Goal: Transaction & Acquisition: Purchase product/service

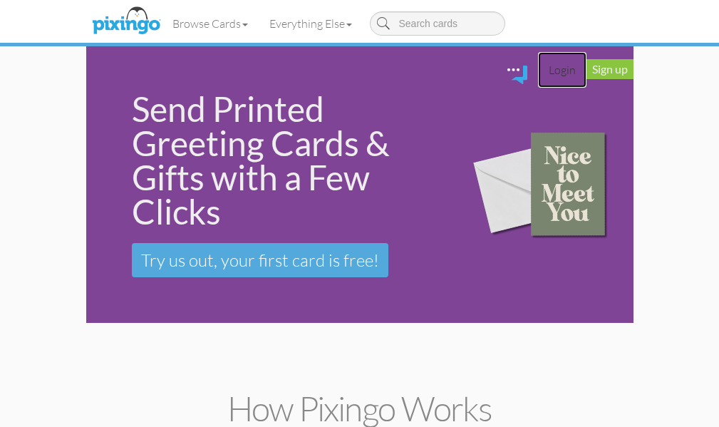
click at [586, 52] on link "Login" at bounding box center [562, 70] width 48 height 36
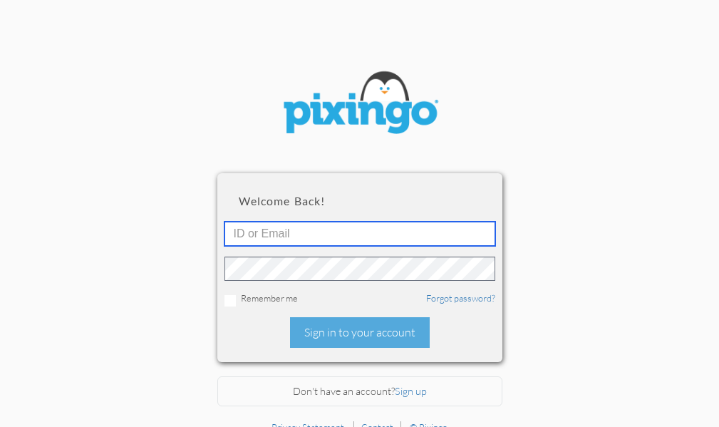
click at [262, 230] on input "text" at bounding box center [359, 234] width 271 height 24
type input "5745"
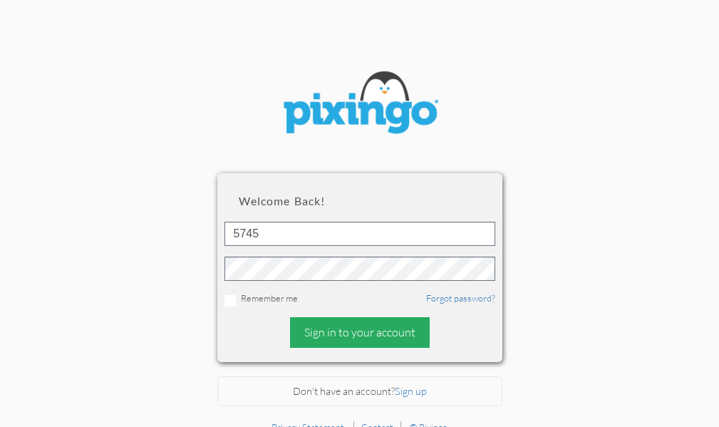
click at [380, 335] on div "Sign in to your account" at bounding box center [360, 332] width 140 height 31
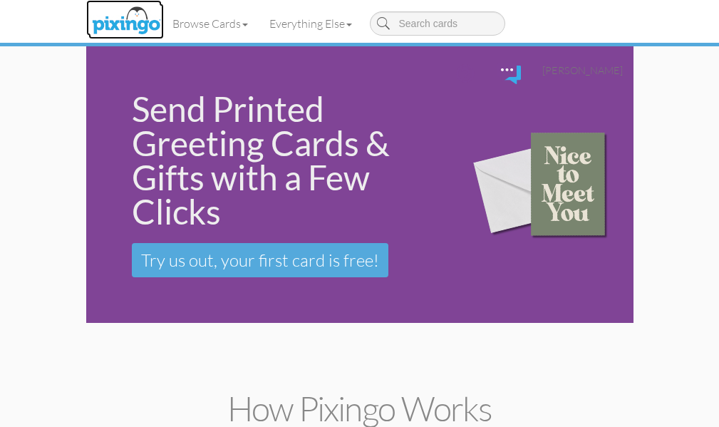
click at [88, 19] on img at bounding box center [125, 22] width 75 height 36
click at [622, 64] on span "[PERSON_NAME]" at bounding box center [582, 70] width 80 height 12
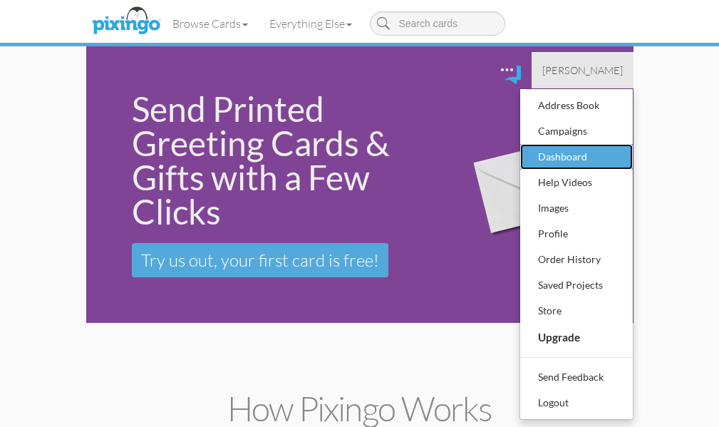
click at [618, 146] on div "Dashboard" at bounding box center [576, 156] width 84 height 21
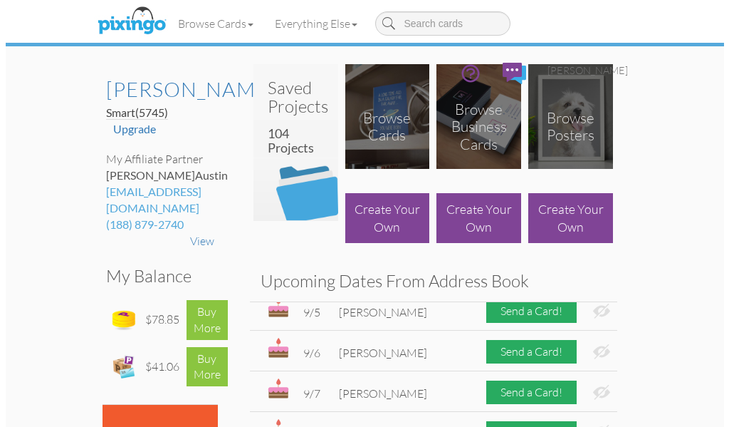
scroll to position [641, 0]
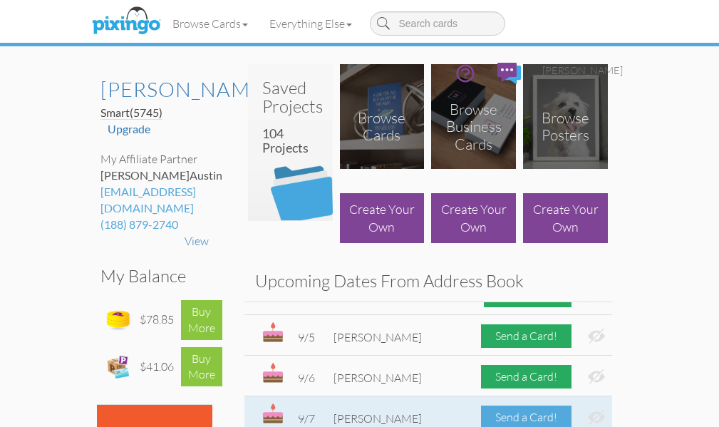
click at [571, 405] on div "Send a Card!" at bounding box center [526, 417] width 90 height 24
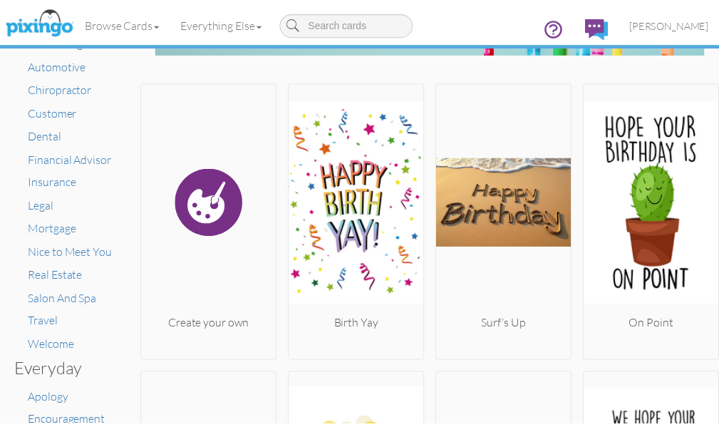
scroll to position [142, 0]
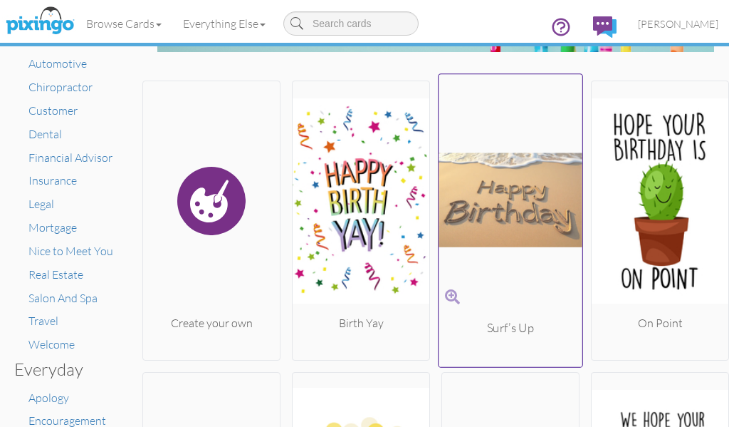
click at [504, 181] on img at bounding box center [511, 199] width 144 height 239
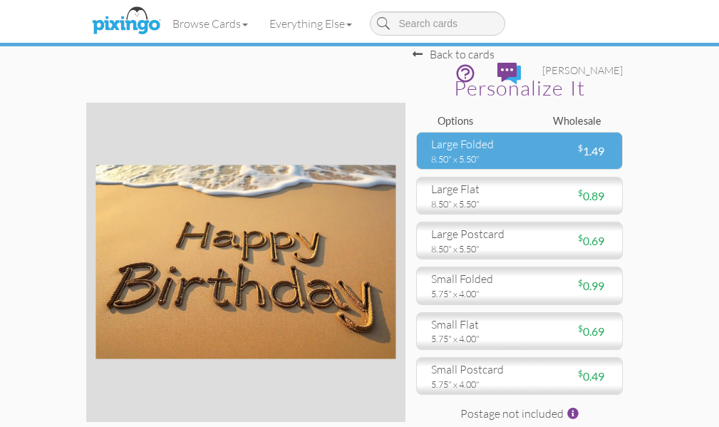
click at [474, 143] on div "large folded" at bounding box center [470, 144] width 78 height 16
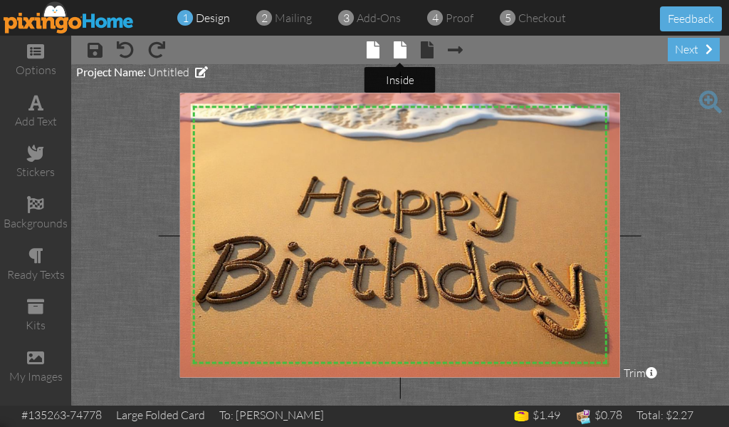
click at [399, 51] on span at bounding box center [400, 49] width 13 height 17
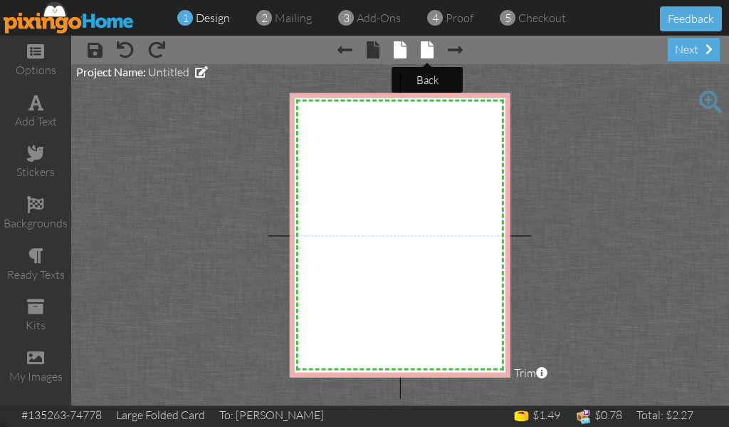
click at [428, 44] on span at bounding box center [427, 49] width 13 height 17
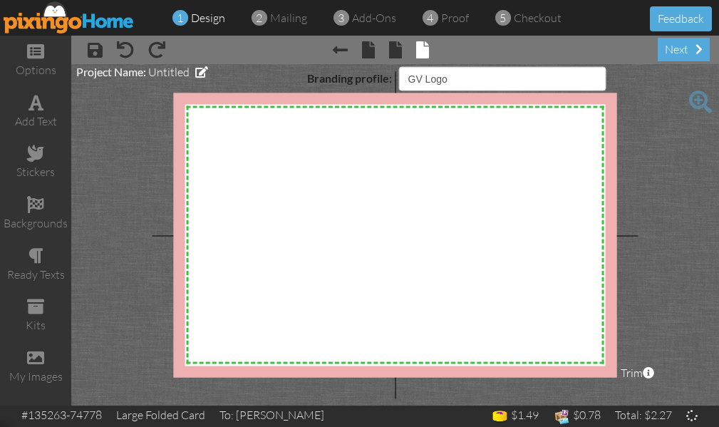
select select "object:1976"
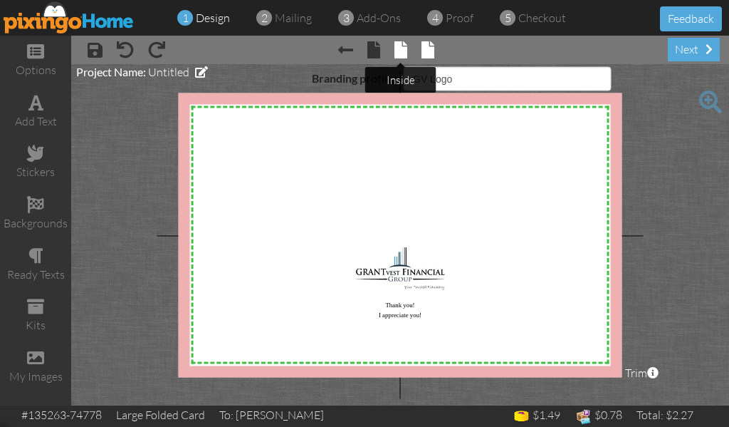
click at [398, 50] on span at bounding box center [401, 49] width 13 height 17
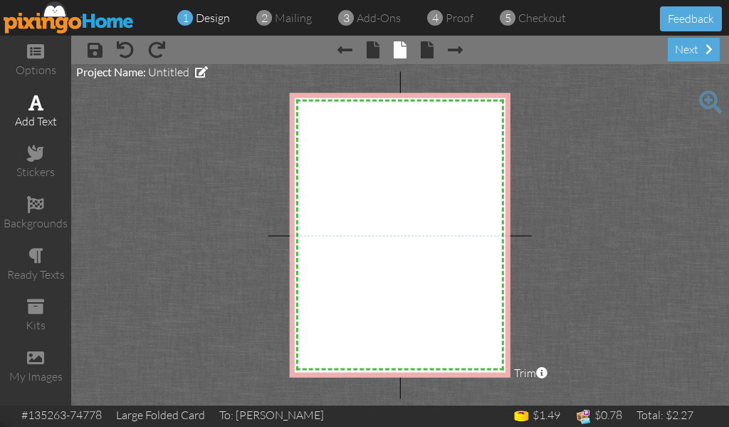
click at [38, 108] on span at bounding box center [35, 102] width 15 height 17
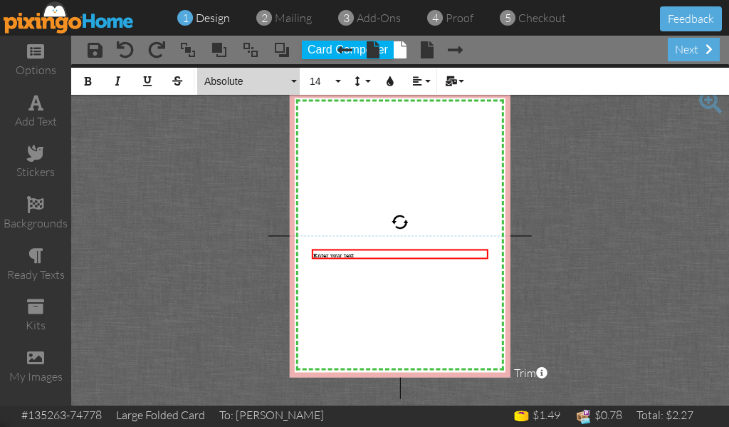
click at [295, 78] on button "Absolute" at bounding box center [248, 81] width 103 height 27
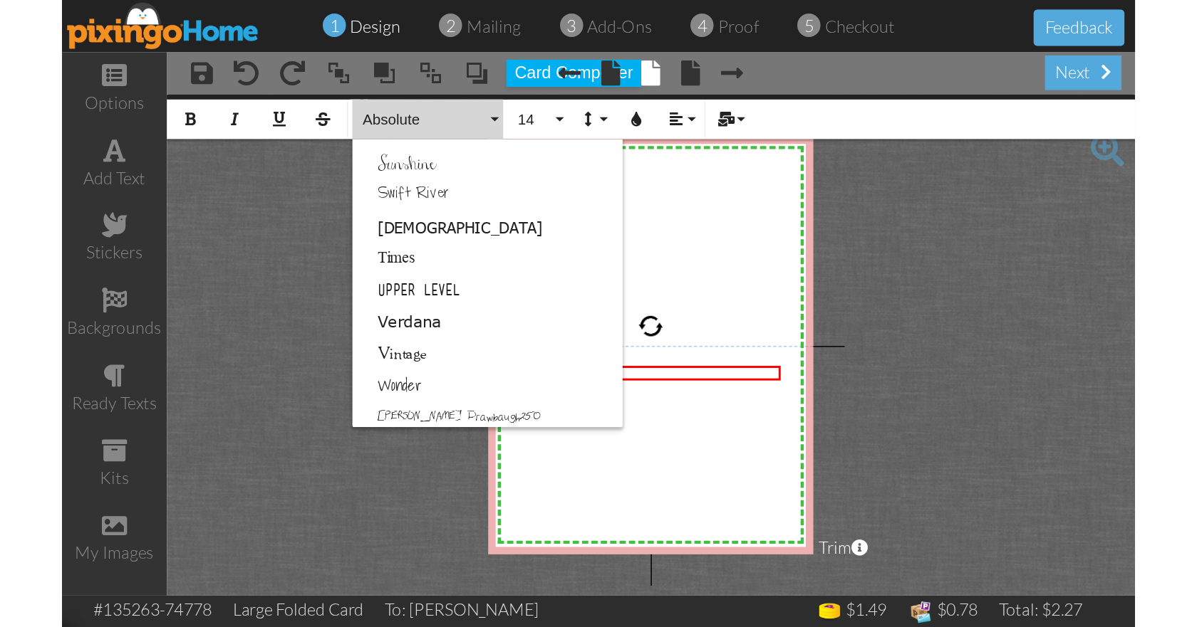
scroll to position [915, 0]
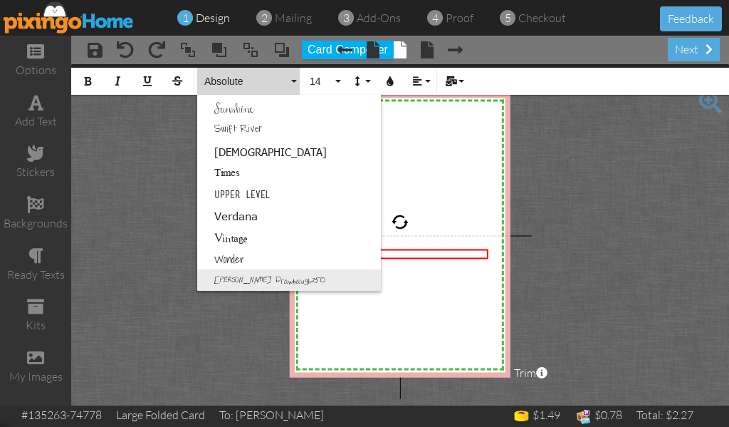
click at [249, 278] on link "[PERSON_NAME] Drawbaugh250" at bounding box center [289, 279] width 184 height 21
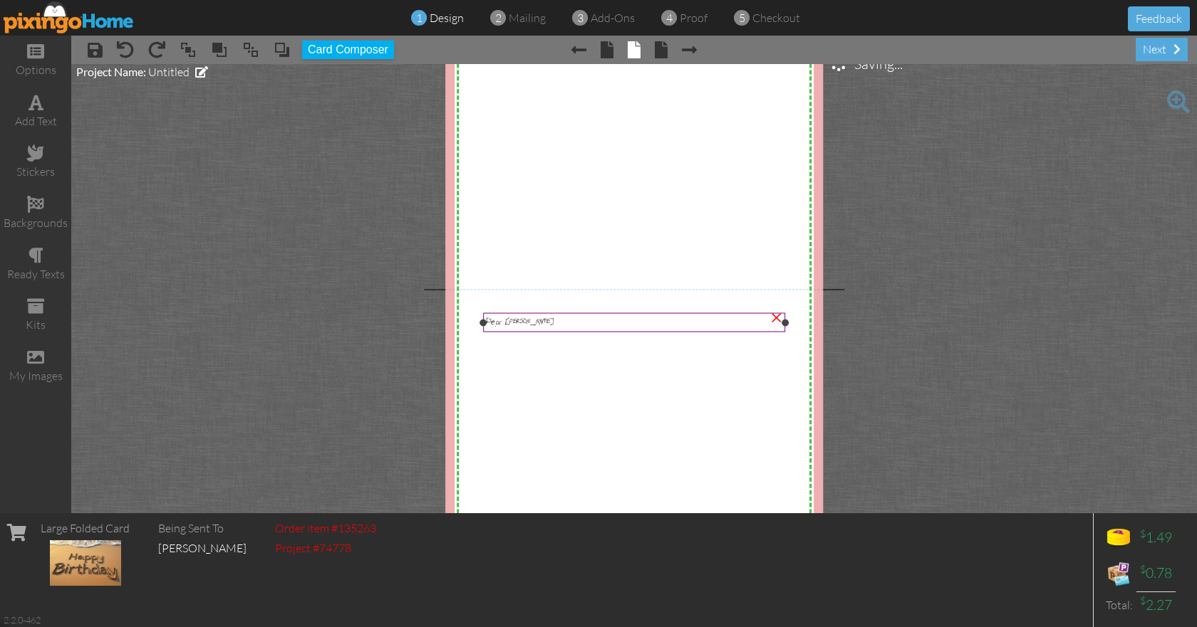
click at [519, 324] on div "Dear [PERSON_NAME]" at bounding box center [634, 323] width 296 height 14
click at [531, 330] on div "Dear [PERSON_NAME]" at bounding box center [634, 322] width 302 height 19
click at [729, 316] on div "×" at bounding box center [776, 316] width 23 height 23
click at [35, 109] on span at bounding box center [35, 102] width 15 height 17
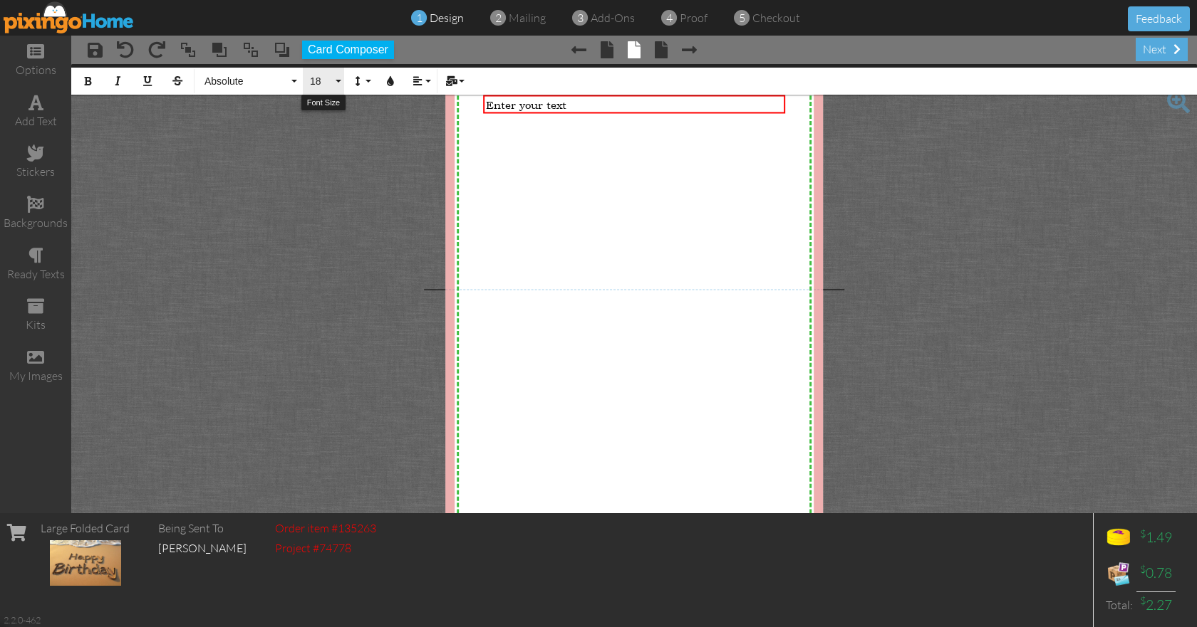
click at [340, 82] on button "18" at bounding box center [323, 81] width 41 height 27
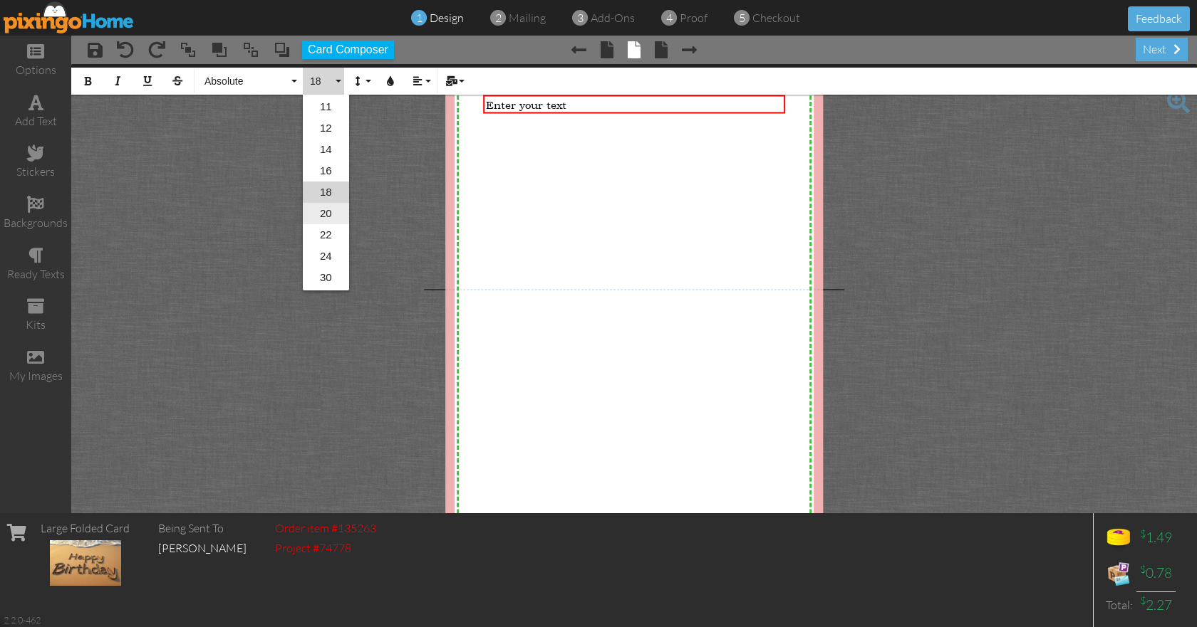
click at [328, 211] on link "20" at bounding box center [326, 213] width 46 height 21
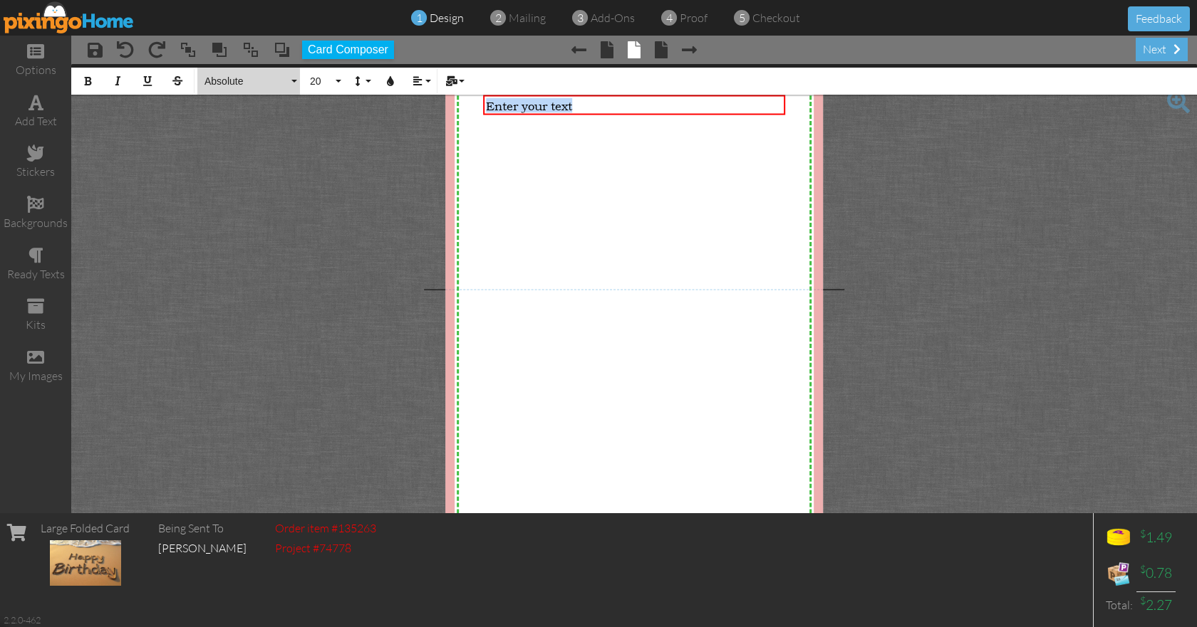
click at [293, 80] on button "Absolute" at bounding box center [248, 81] width 103 height 27
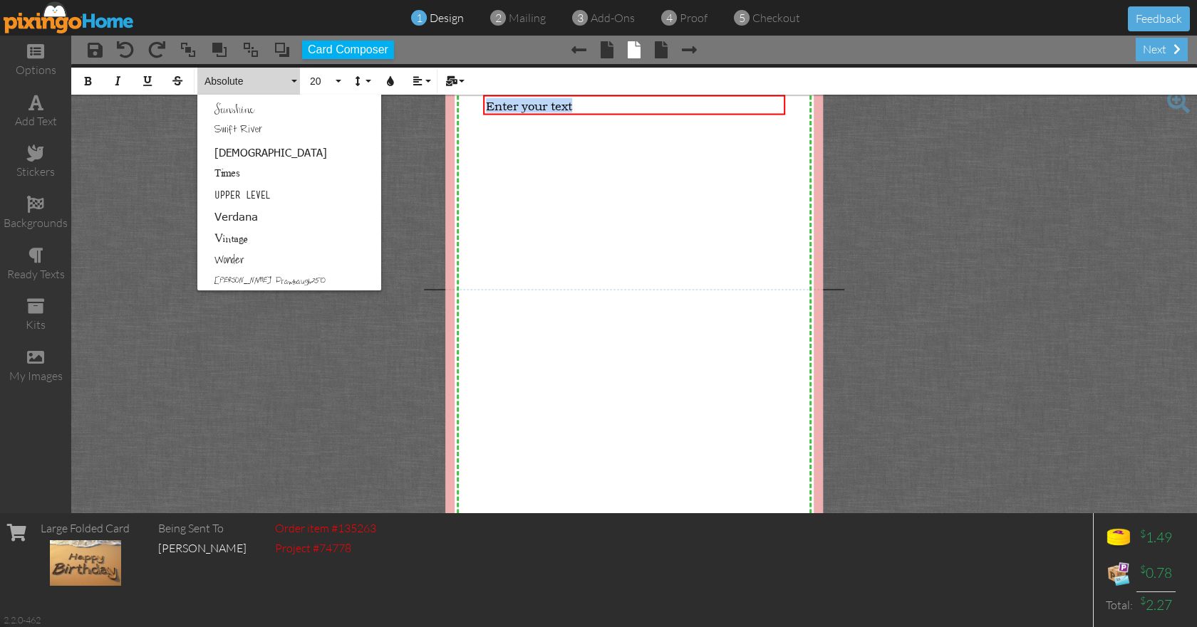
scroll to position [915, 0]
click at [257, 282] on link "[PERSON_NAME] Drawbaugh250" at bounding box center [289, 279] width 184 height 21
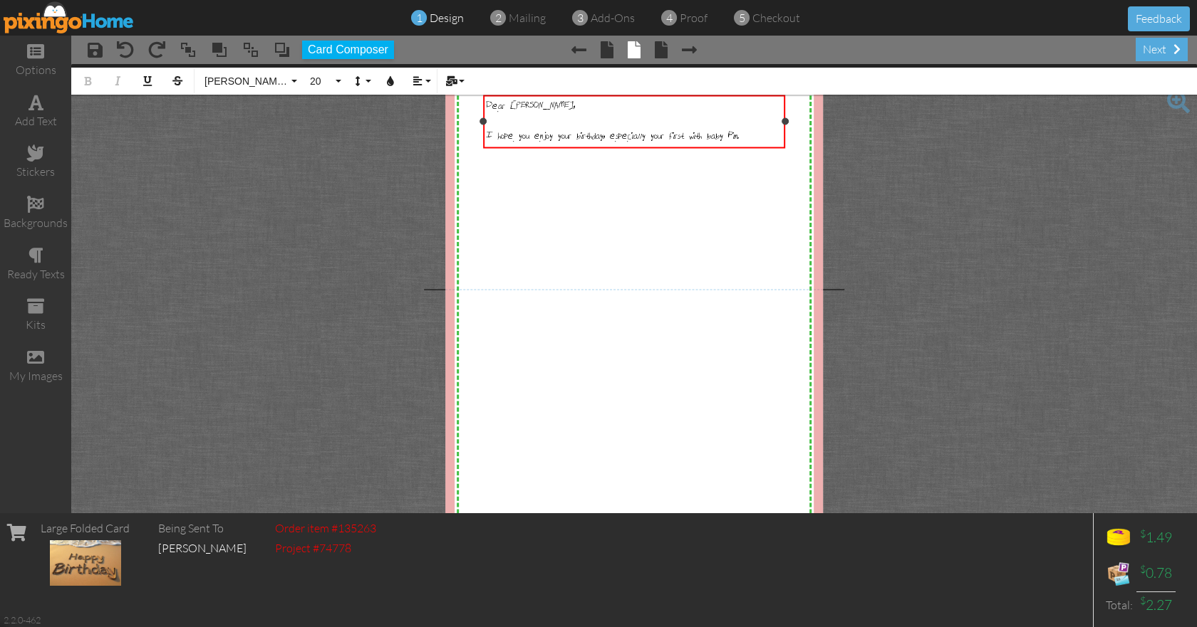
drag, startPoint x: 728, startPoint y: 136, endPoint x: 481, endPoint y: 107, distance: 248.9
click at [486, 107] on div "Dear [PERSON_NAME], ​ I hope you enjoy your birthday, especially your first wit…" at bounding box center [634, 121] width 296 height 46
click at [294, 79] on button "[PERSON_NAME] Drawbaugh250" at bounding box center [248, 81] width 103 height 27
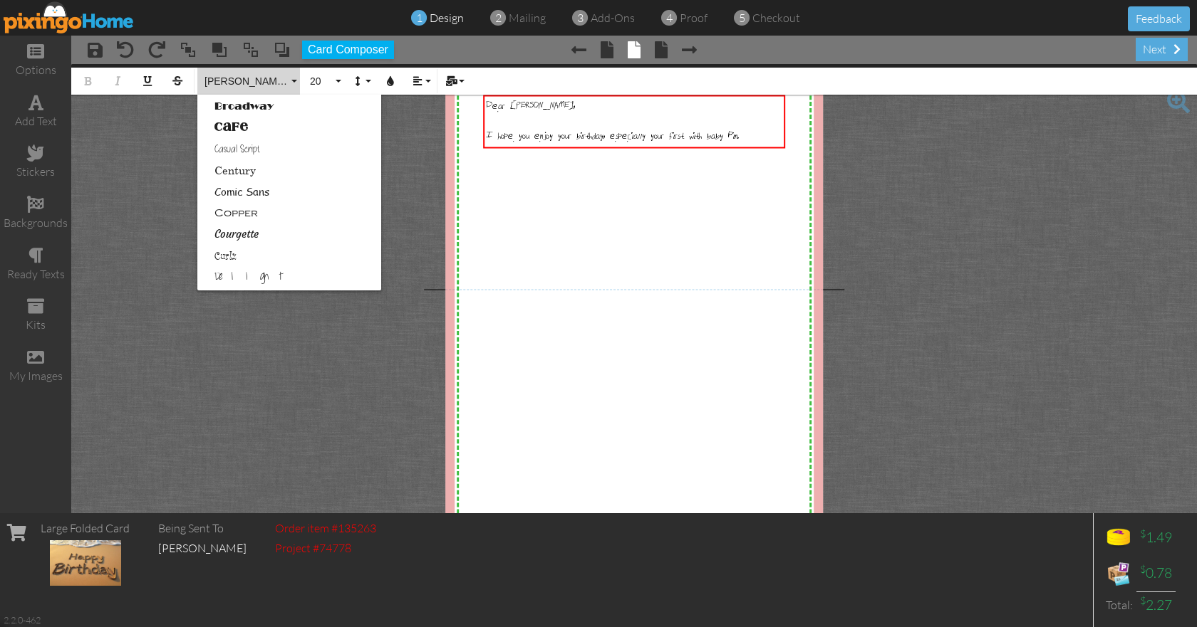
scroll to position [0, 0]
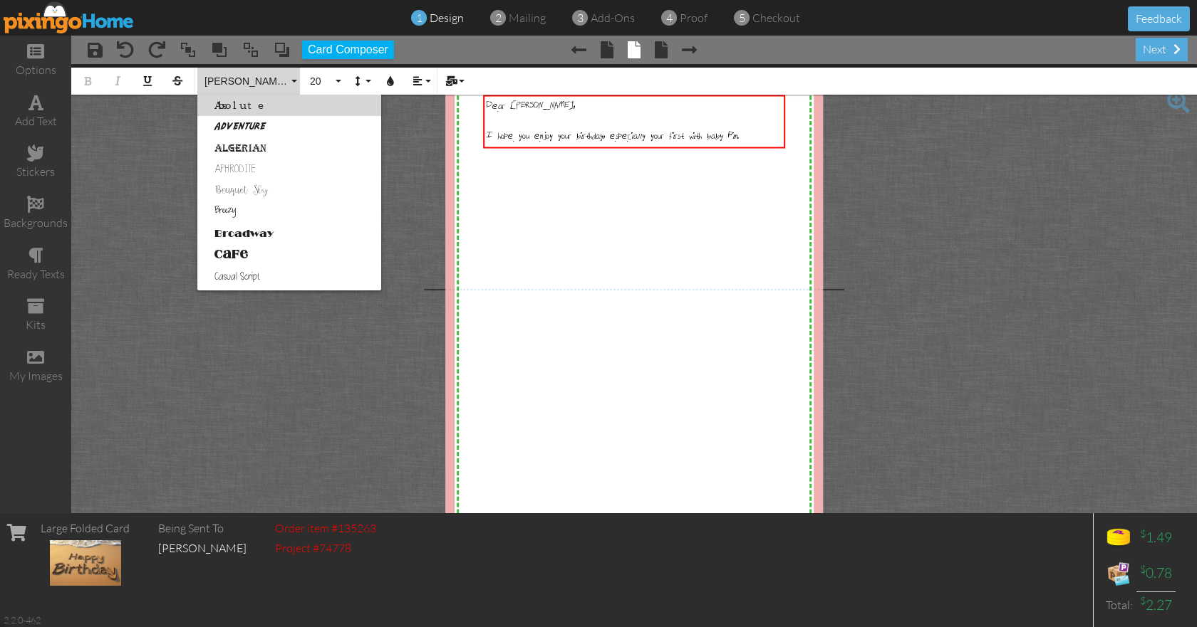
click at [247, 105] on link "Absolute" at bounding box center [289, 105] width 184 height 21
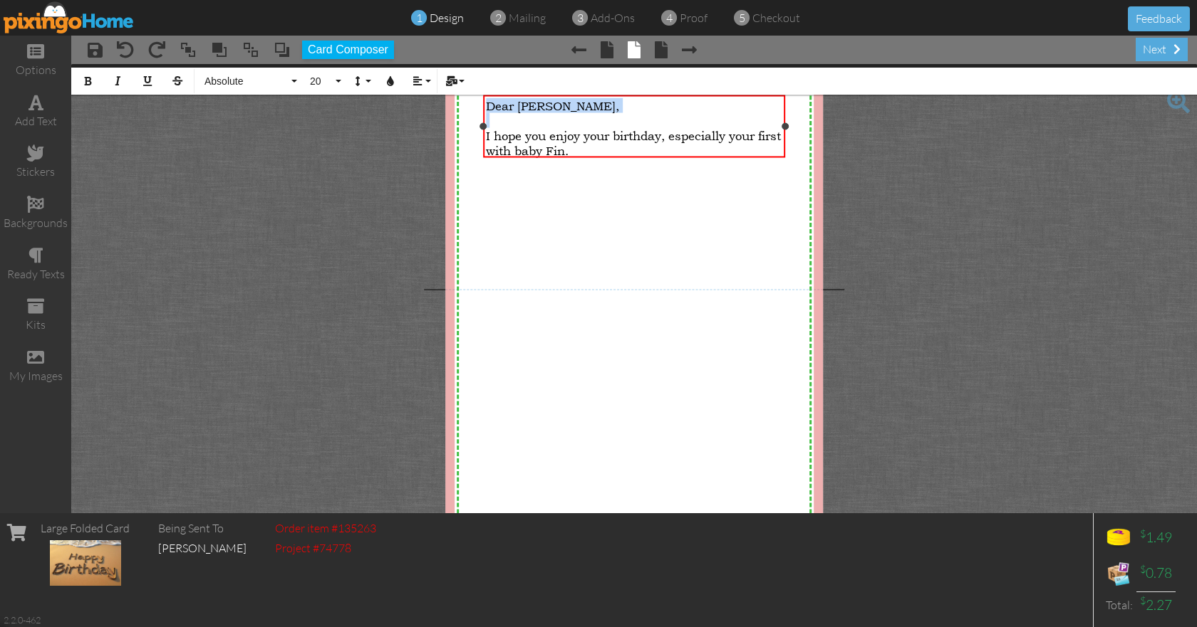
click at [613, 148] on div "I hope you enjoy your birthday, especially your first with baby Fin." at bounding box center [634, 142] width 296 height 30
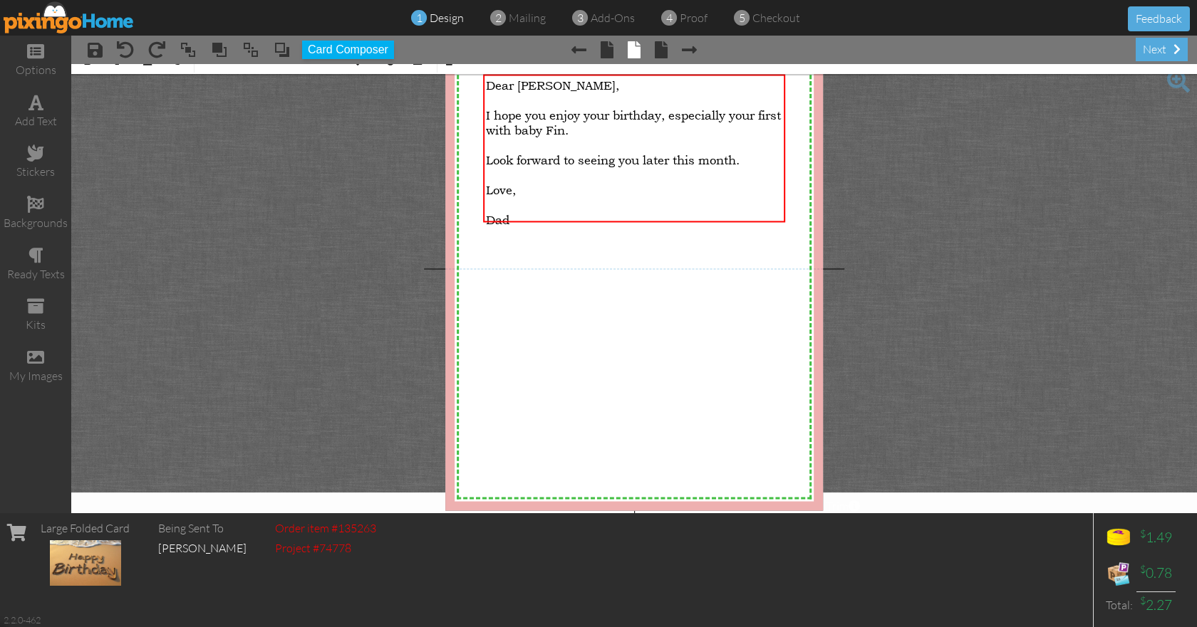
scroll to position [39, 0]
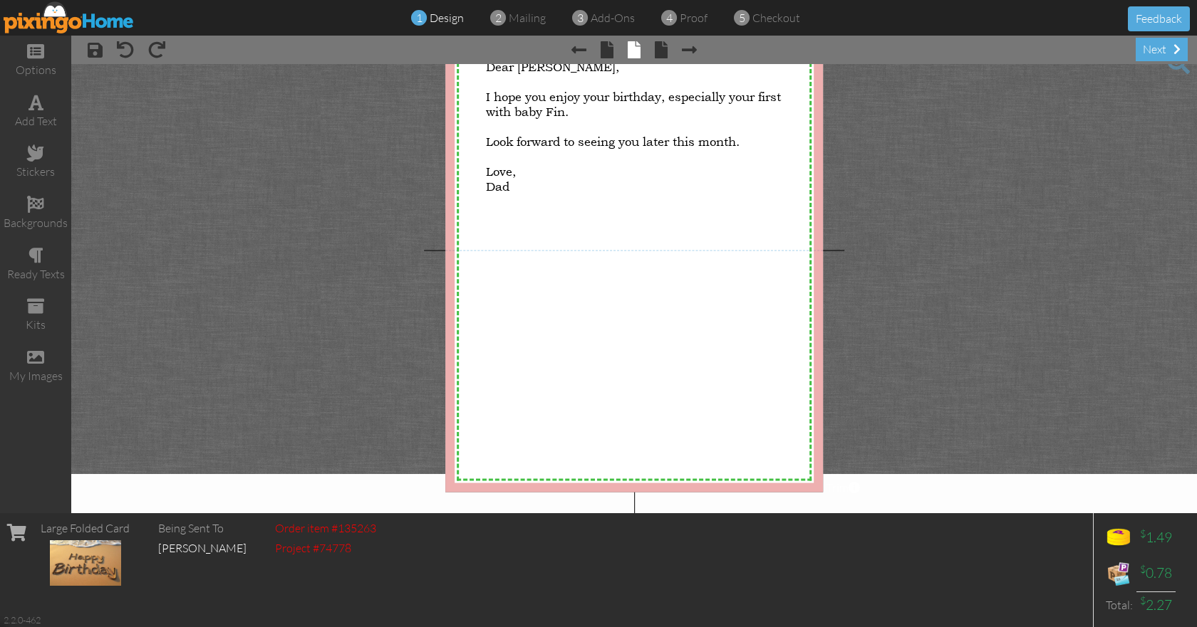
click at [729, 293] on project-studio-wrapper "X X X X X X X X X X X X X X X X X X X X X X X X X X X X X X X X X X X X X X X X…" at bounding box center [633, 249] width 1125 height 449
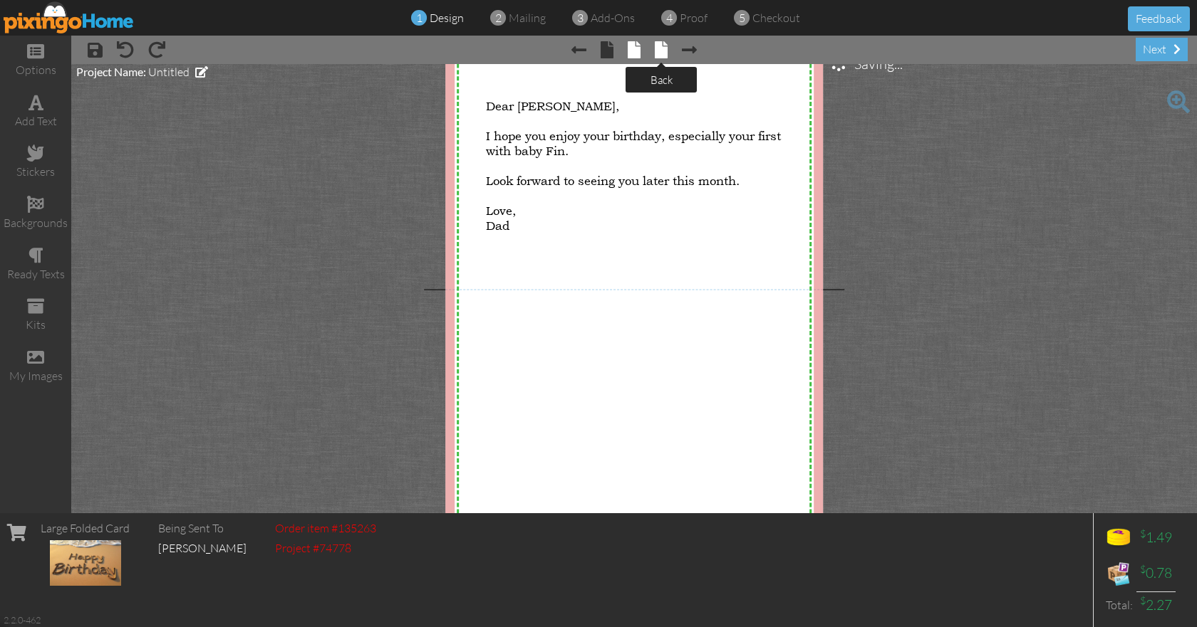
click at [663, 51] on span at bounding box center [661, 49] width 13 height 17
click at [729, 52] on div "next" at bounding box center [1161, 50] width 52 height 24
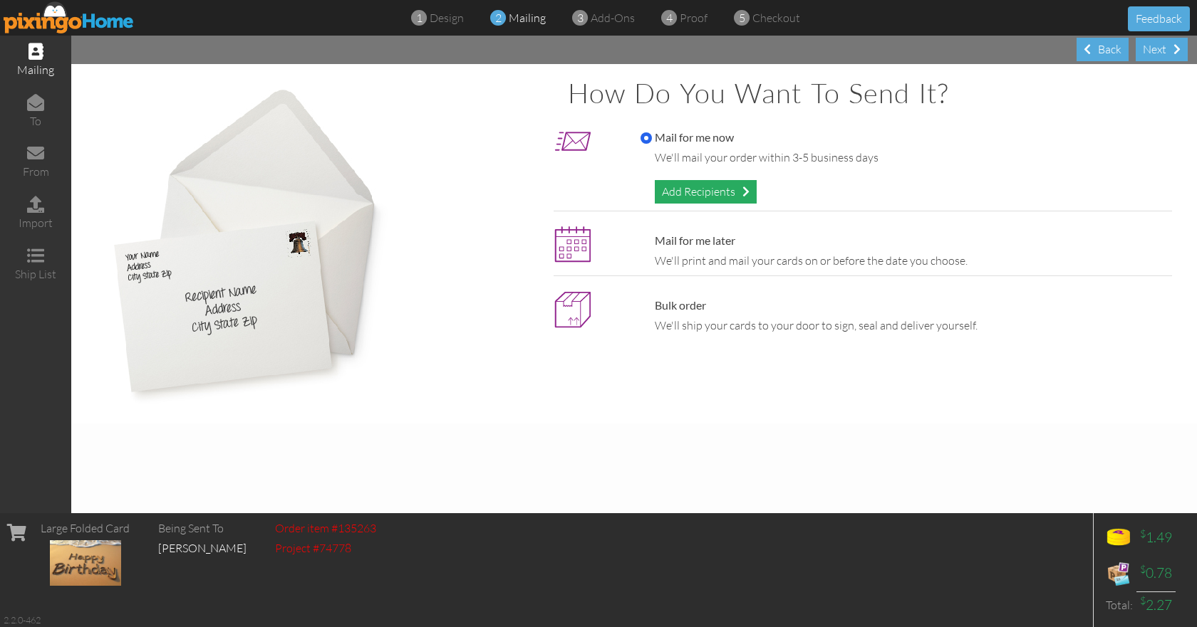
click at [729, 190] on div "Add Recipients" at bounding box center [706, 192] width 102 height 24
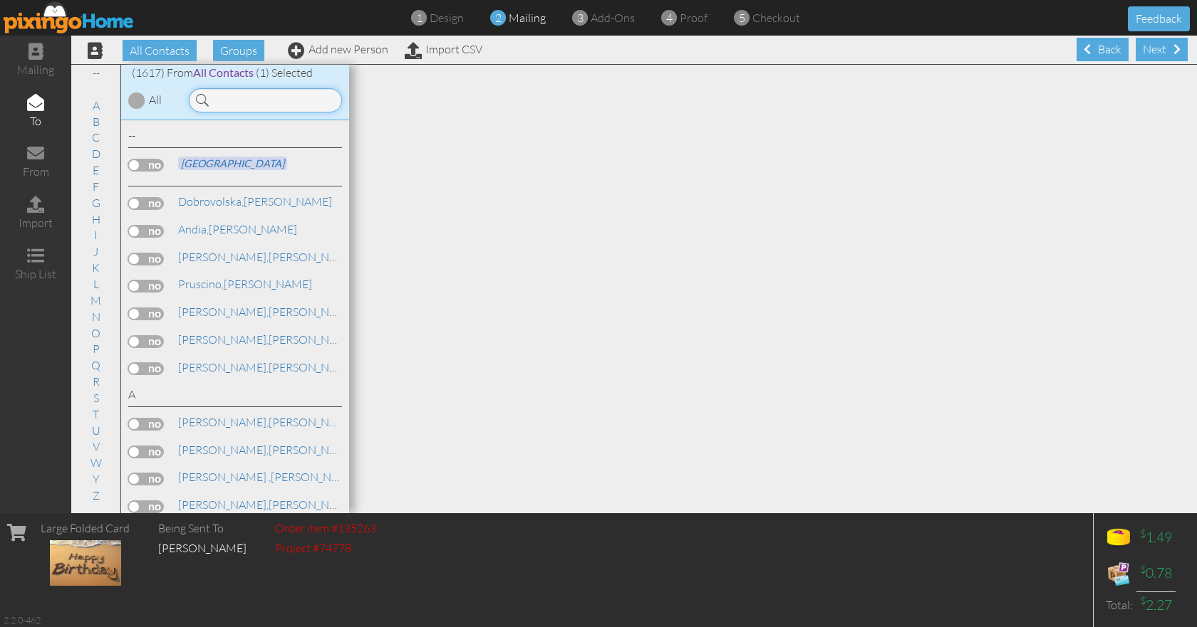
click at [240, 104] on input at bounding box center [265, 100] width 153 height 24
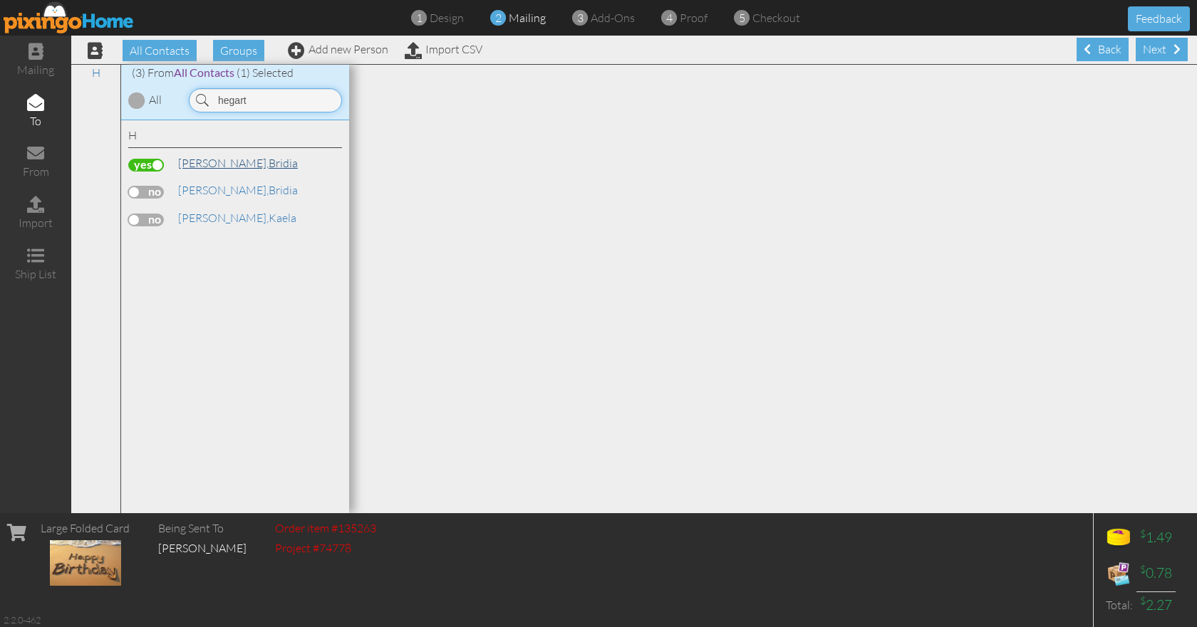
type input "hegart"
click at [212, 162] on span "[PERSON_NAME]," at bounding box center [223, 163] width 90 height 14
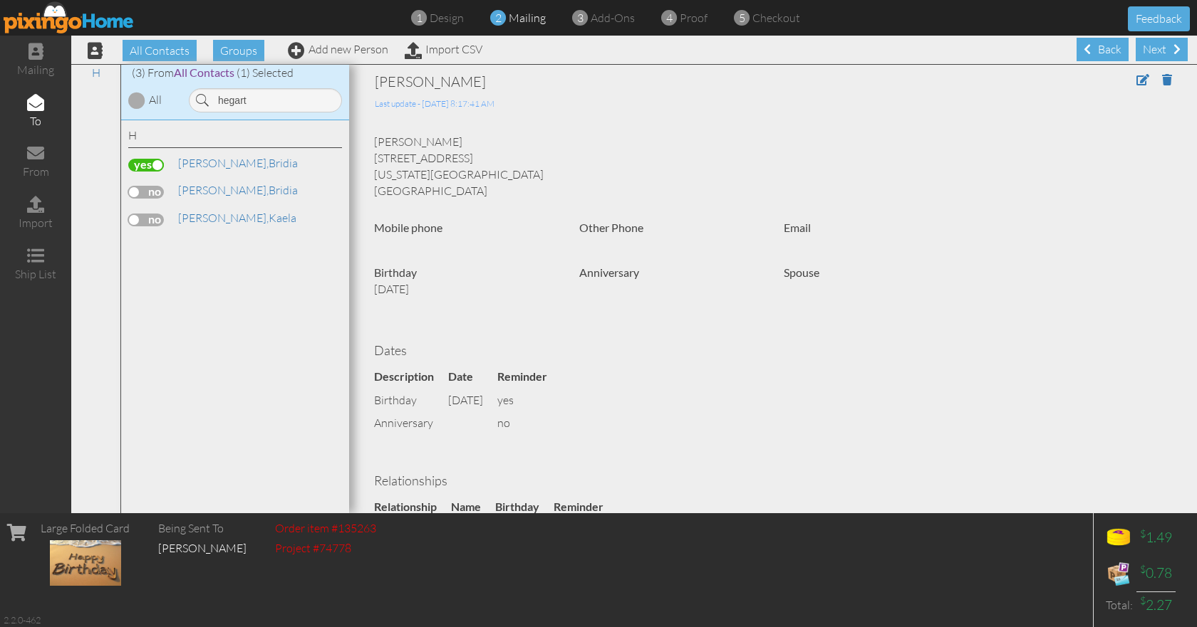
drag, startPoint x: 406, startPoint y: 140, endPoint x: 444, endPoint y: 136, distance: 38.6
click at [444, 136] on div "[PERSON_NAME] [STREET_ADDRESS] [US_STATE][GEOGRAPHIC_DATA] [GEOGRAPHIC_DATA]" at bounding box center [772, 166] width 819 height 65
click at [729, 80] on span at bounding box center [1142, 78] width 13 height 11
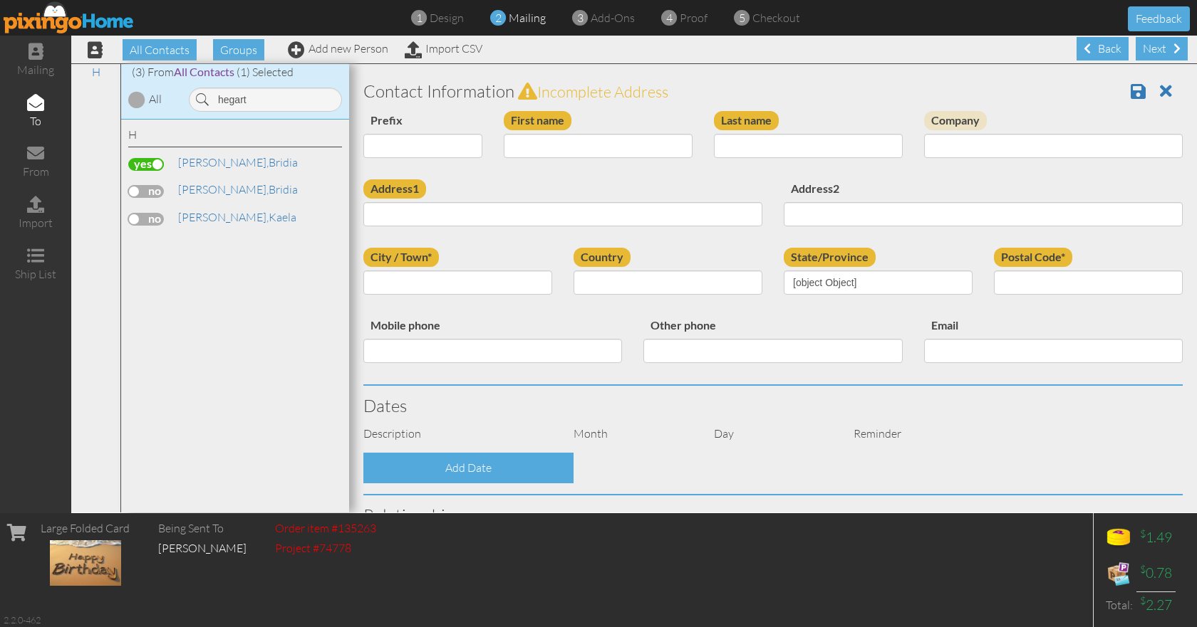
type input "Bridia"
type input "[PERSON_NAME]"
type input "[STREET_ADDRESS]"
type input "[US_STATE][GEOGRAPHIC_DATA]"
type input "23454"
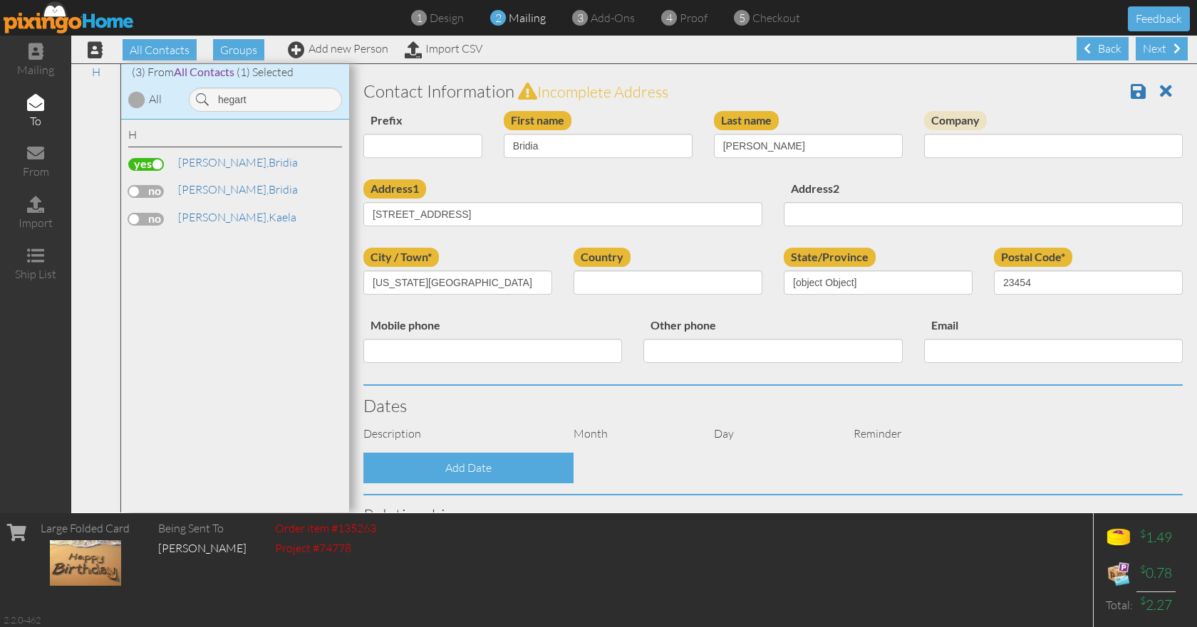
select select "object:7246"
select select "object:7491"
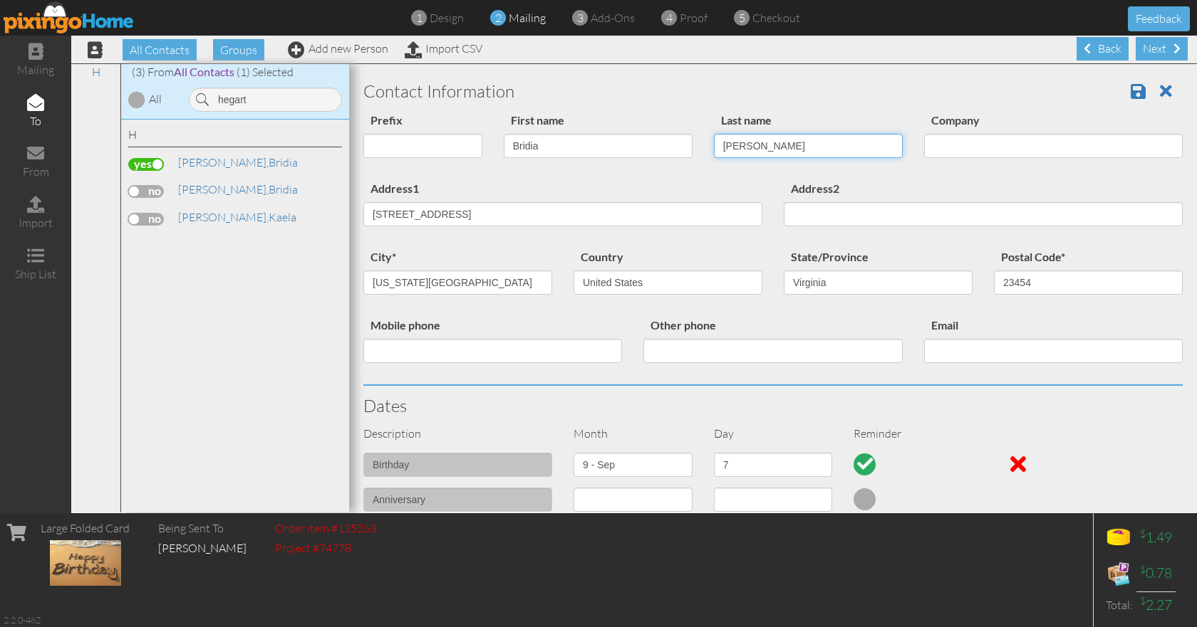
drag, startPoint x: 759, startPoint y: 145, endPoint x: 687, endPoint y: 136, distance: 73.2
click at [687, 136] on div "Prefix Dr. Mr. Mrs. First name [GEOGRAPHIC_DATA] Last name [PERSON_NAME] Company" at bounding box center [773, 145] width 840 height 68
type input "[PERSON_NAME]"
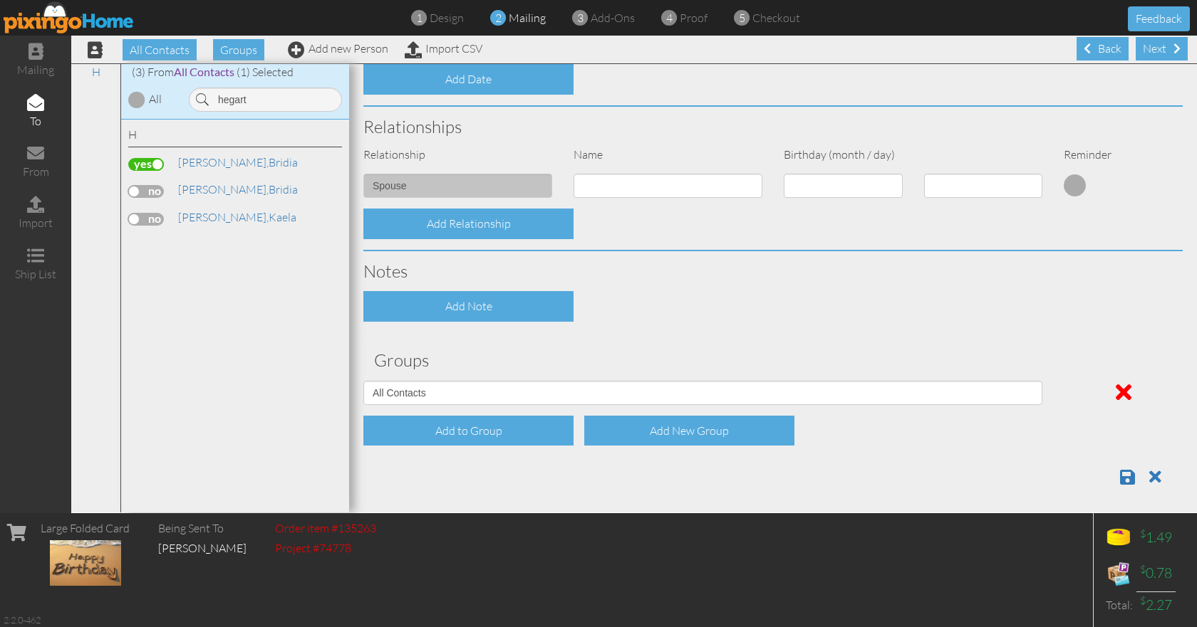
scroll to position [465, 0]
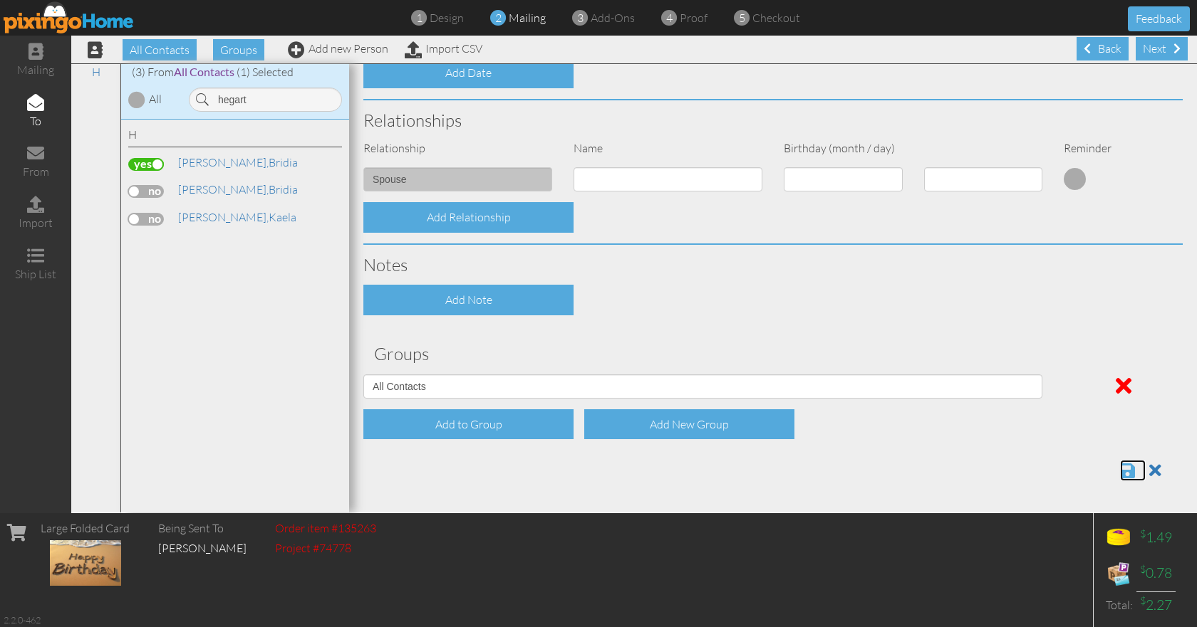
click at [729, 426] on span at bounding box center [1127, 470] width 15 height 17
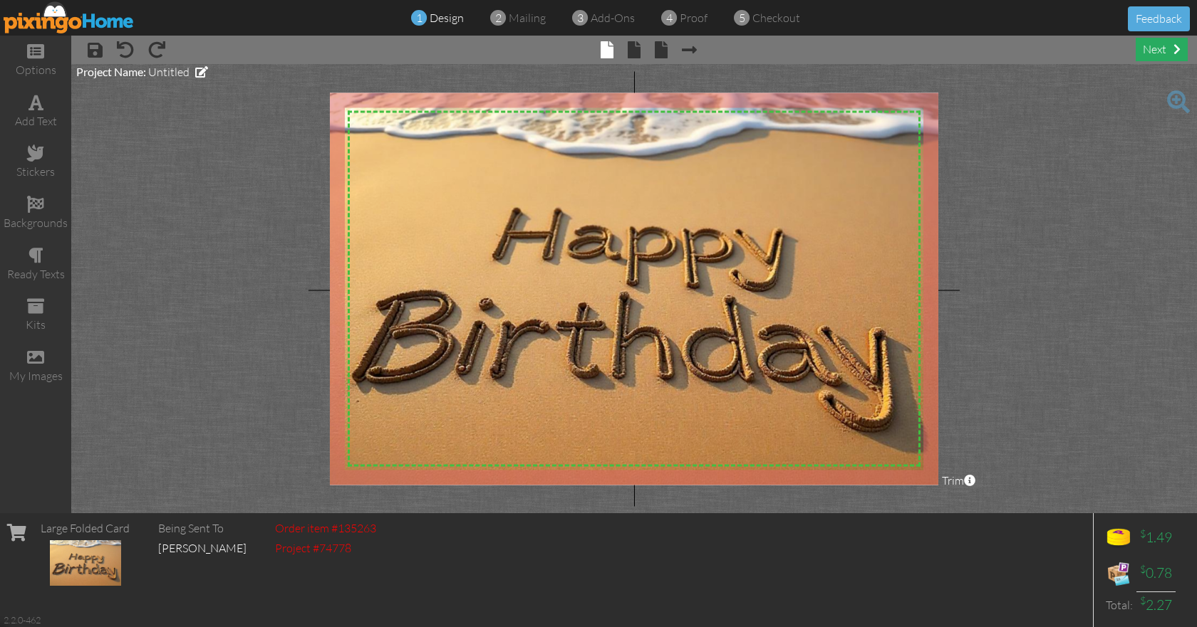
click at [1156, 52] on div "next" at bounding box center [1161, 50] width 52 height 24
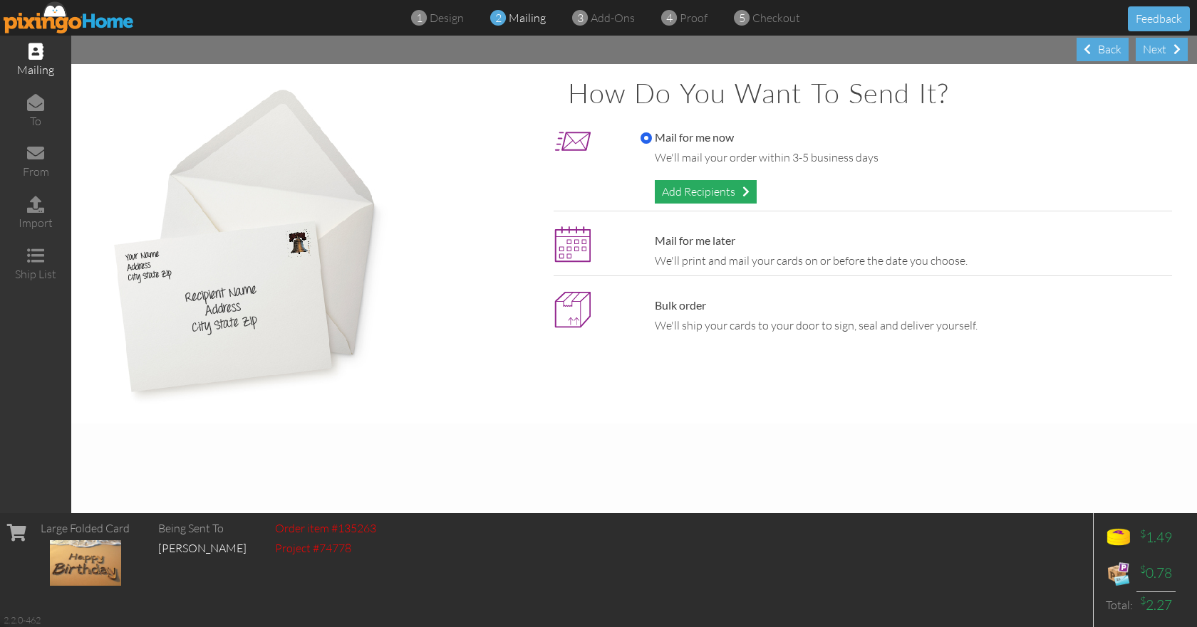
click at [702, 184] on div "Add Recipients" at bounding box center [706, 192] width 102 height 24
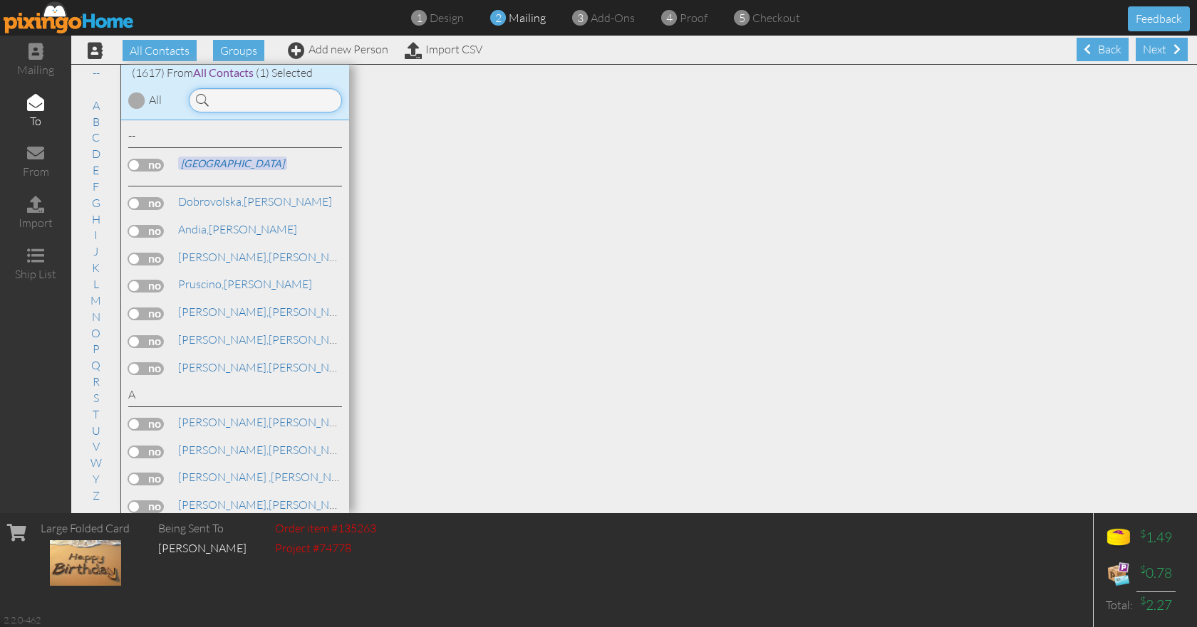
click at [251, 100] on input at bounding box center [265, 100] width 153 height 24
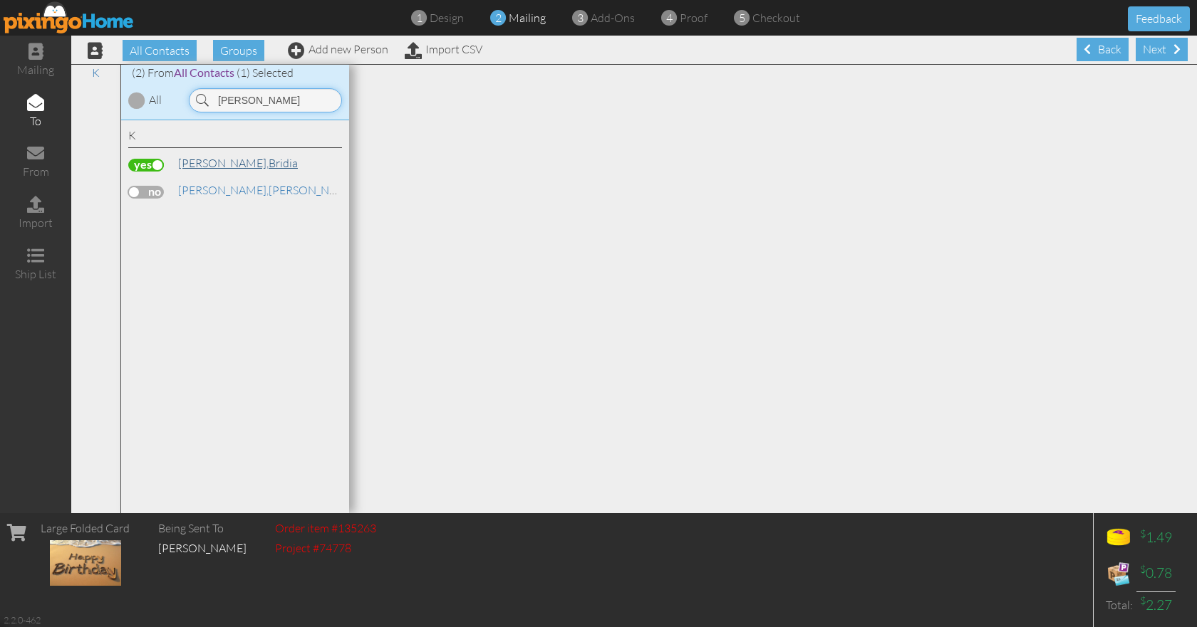
type input "klein"
click at [214, 162] on link "Klein, Bridia" at bounding box center [238, 163] width 123 height 17
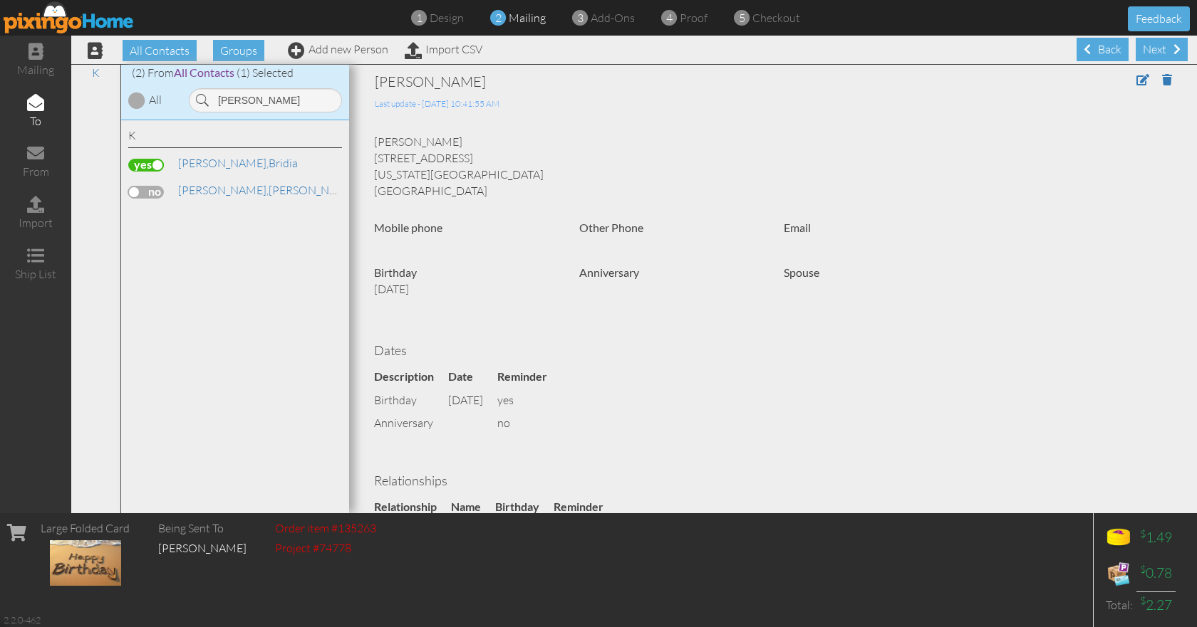
click at [1146, 52] on div "Next" at bounding box center [1161, 50] width 52 height 24
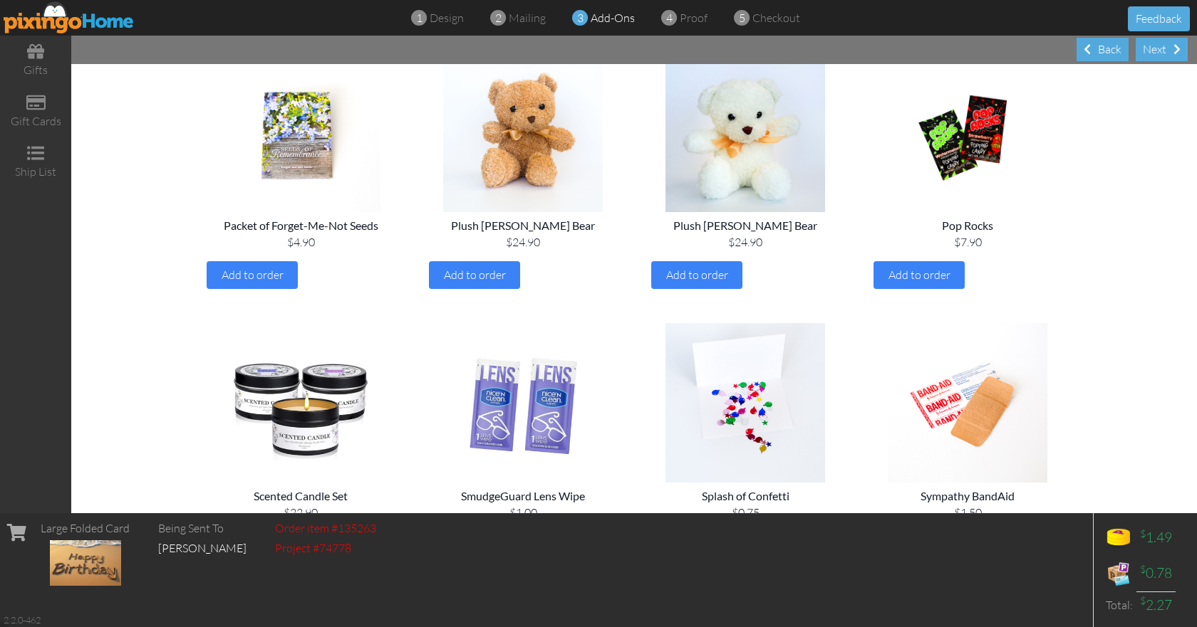
scroll to position [1588, 0]
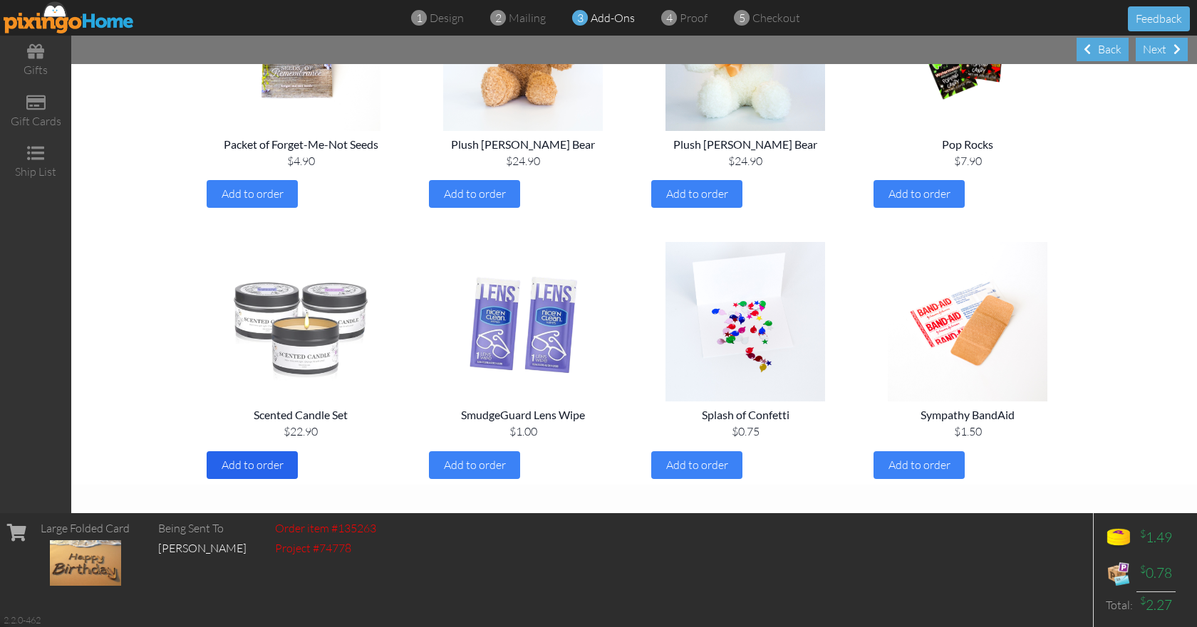
click at [251, 464] on span "Add to order" at bounding box center [253, 465] width 62 height 14
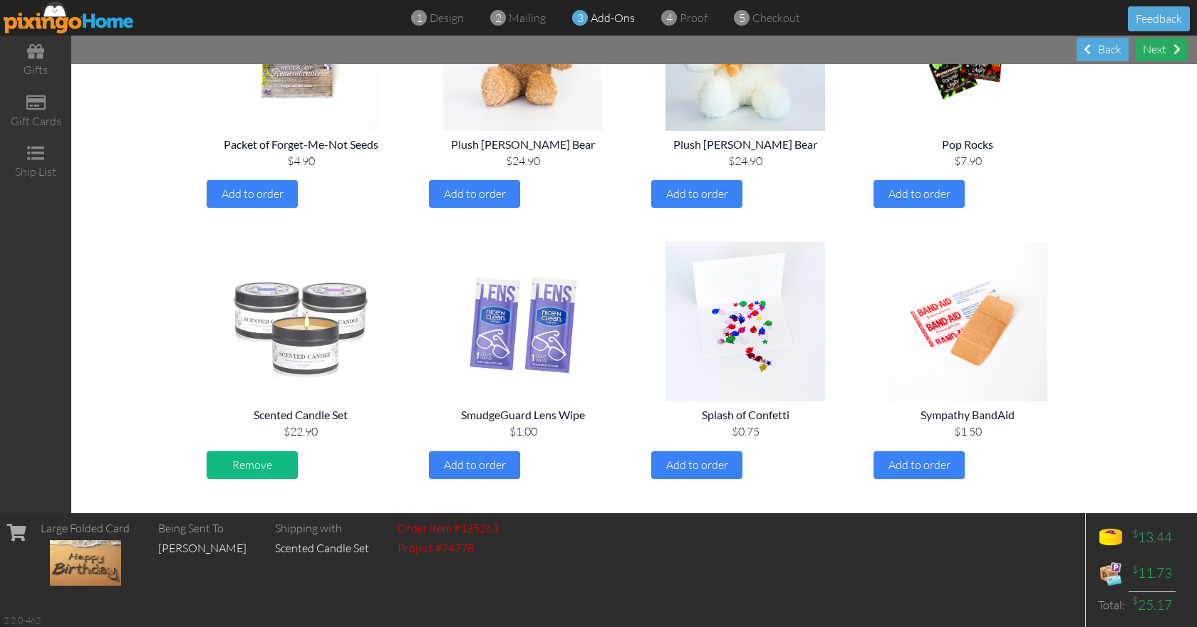
click at [1155, 49] on div "Next" at bounding box center [1161, 50] width 52 height 24
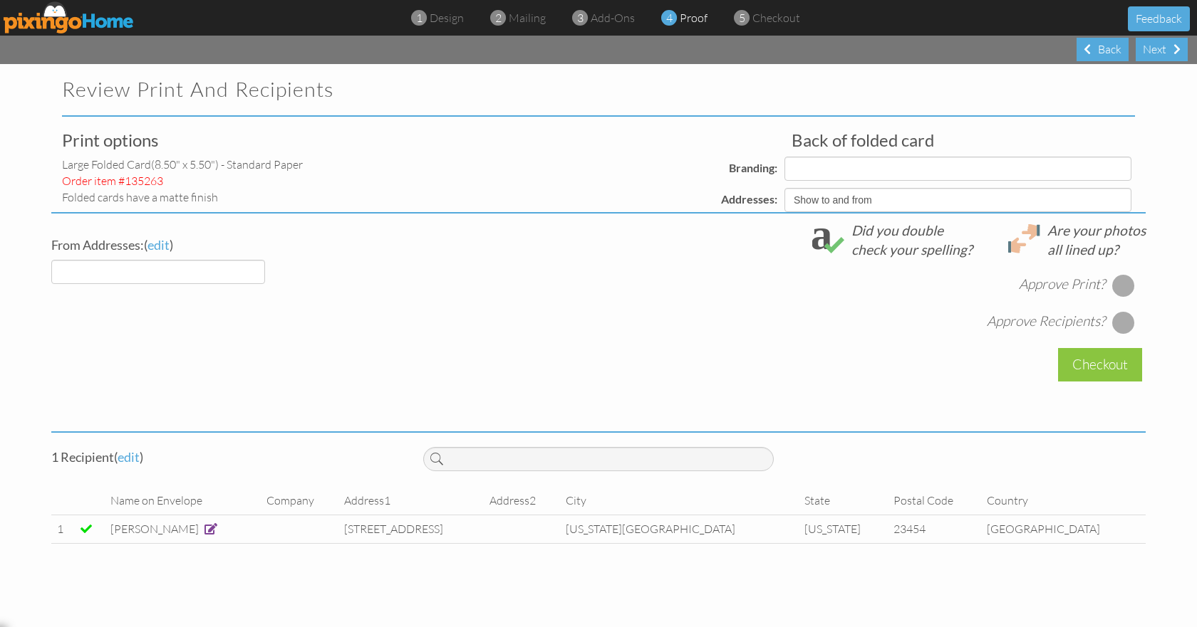
select select "object:5413"
select select "object:5416"
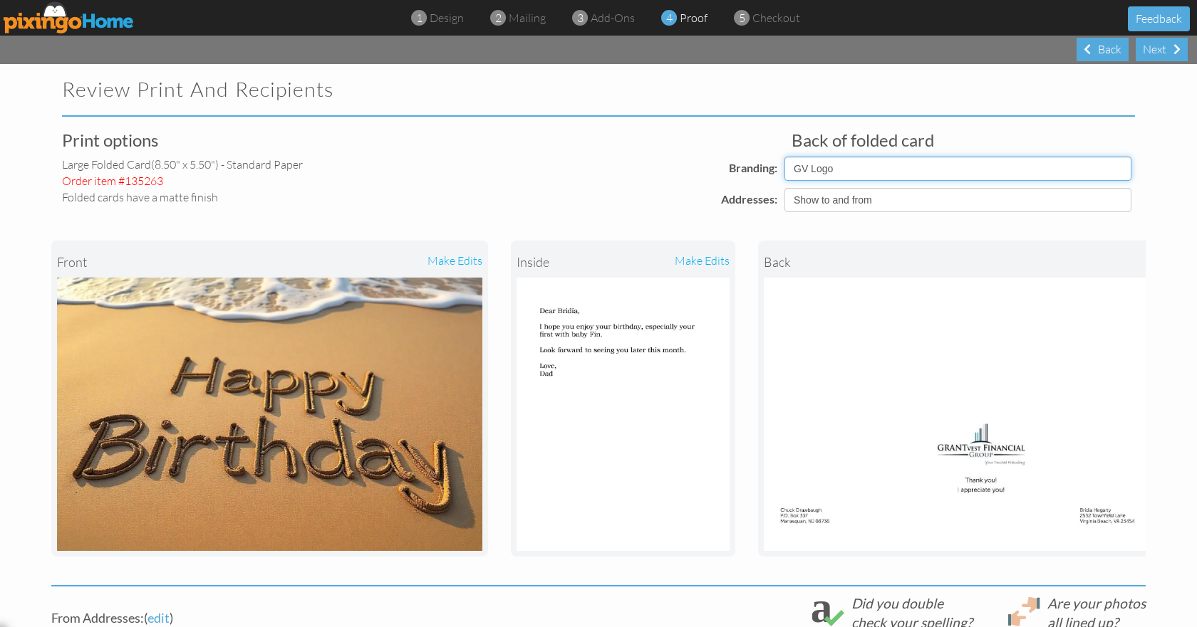
click at [1117, 168] on select "Pixingo Default Profile GV Logo" at bounding box center [957, 169] width 347 height 24
click at [1119, 200] on select "Show to and from Show from only Hide to and from" at bounding box center [957, 200] width 347 height 24
click at [784, 188] on select "Show to and from Show from only Hide to and from" at bounding box center [957, 200] width 347 height 24
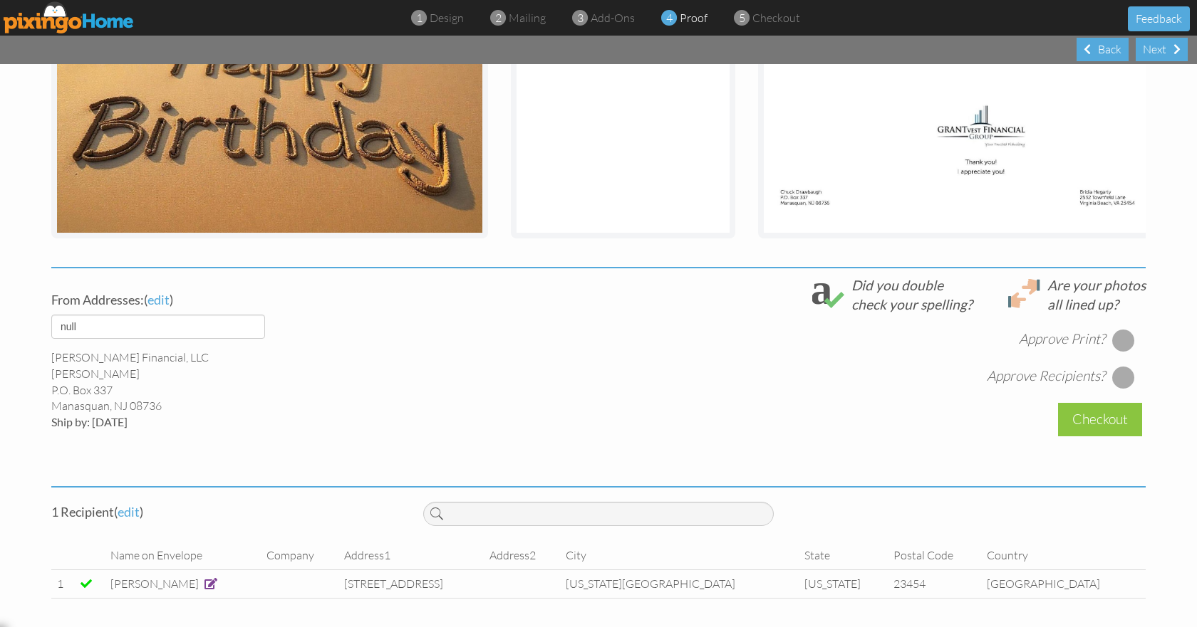
scroll to position [329, 0]
click at [1112, 417] on div "Checkout" at bounding box center [1100, 419] width 84 height 33
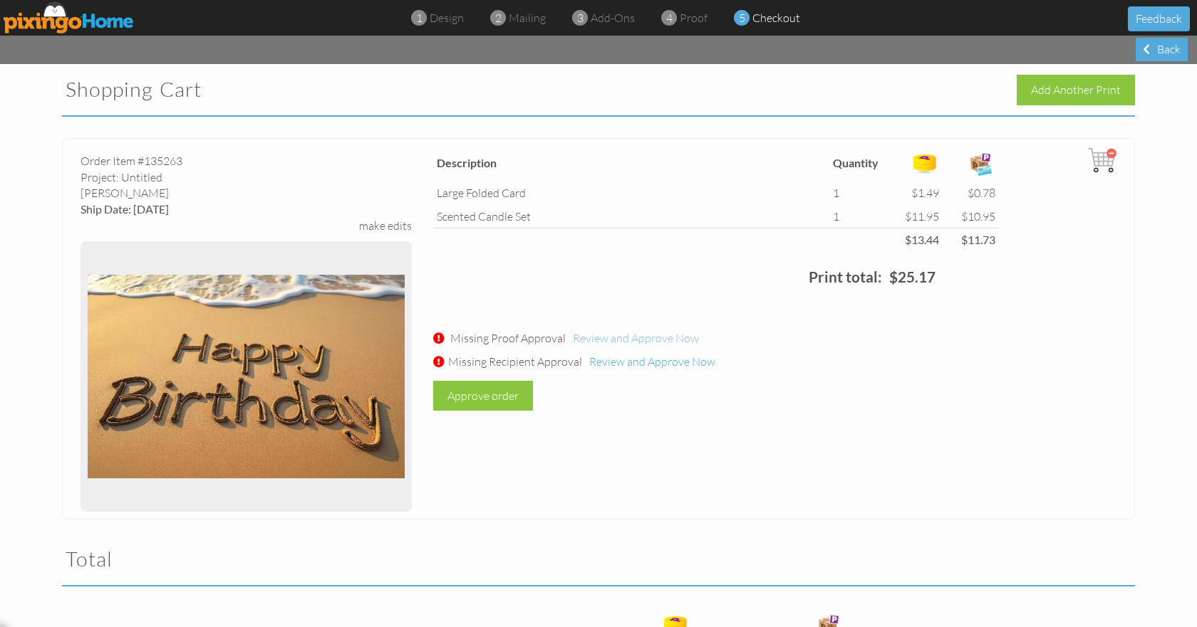
click at [627, 338] on span "Review and Approve Now" at bounding box center [636, 338] width 126 height 14
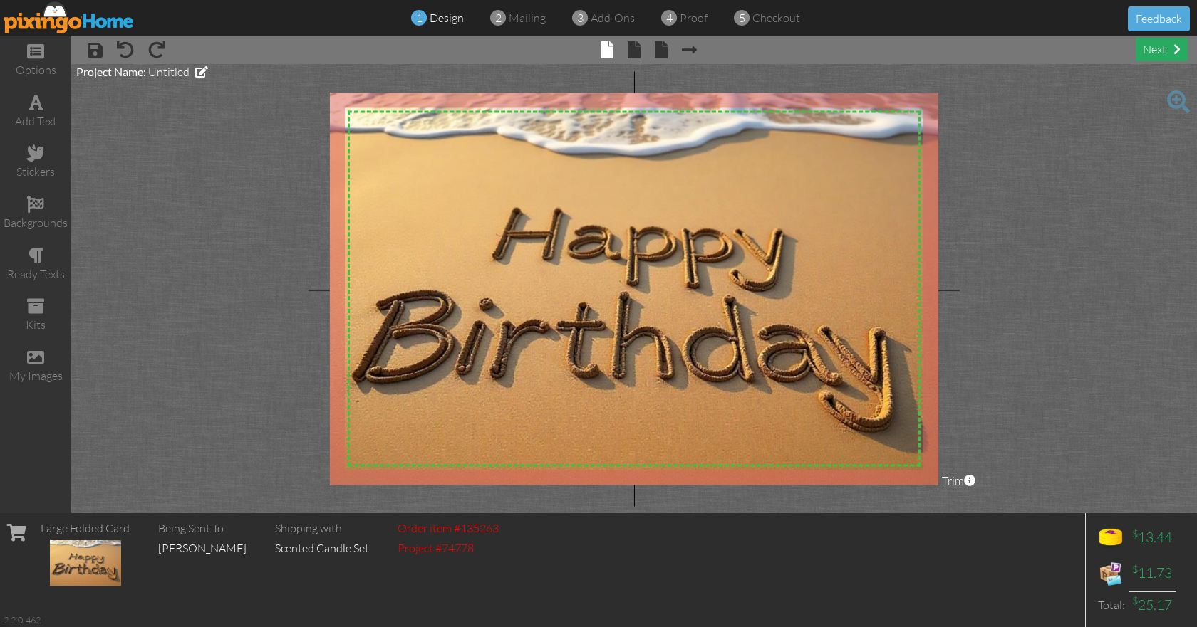
click at [1161, 53] on div "next" at bounding box center [1161, 50] width 52 height 24
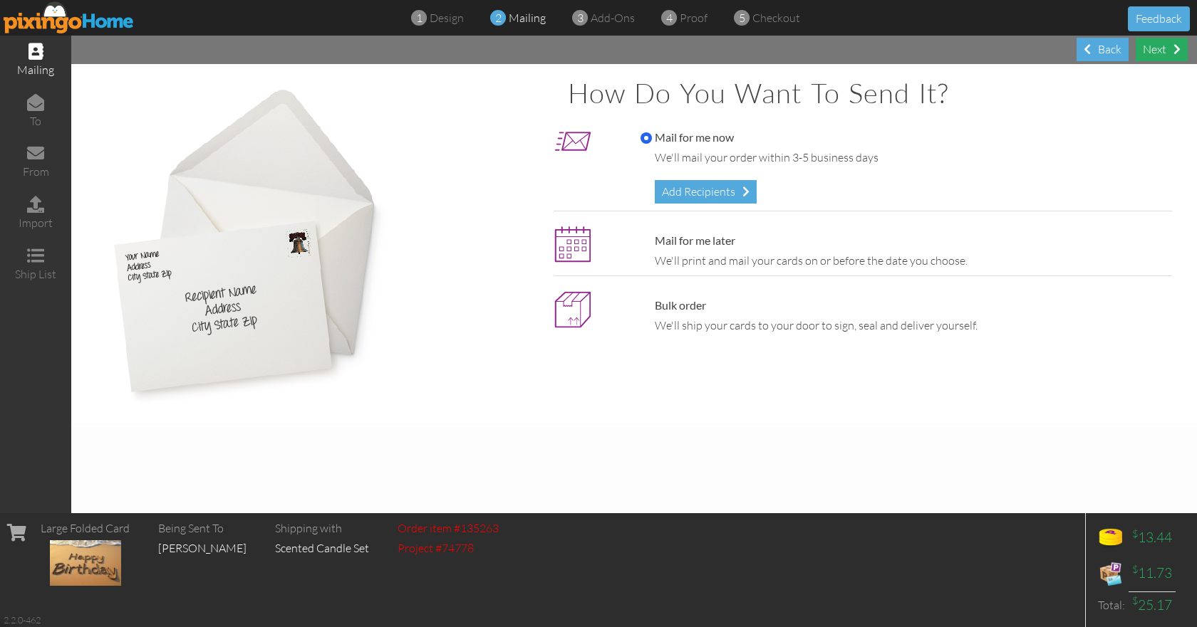
click at [1160, 51] on div "Next" at bounding box center [1161, 50] width 52 height 24
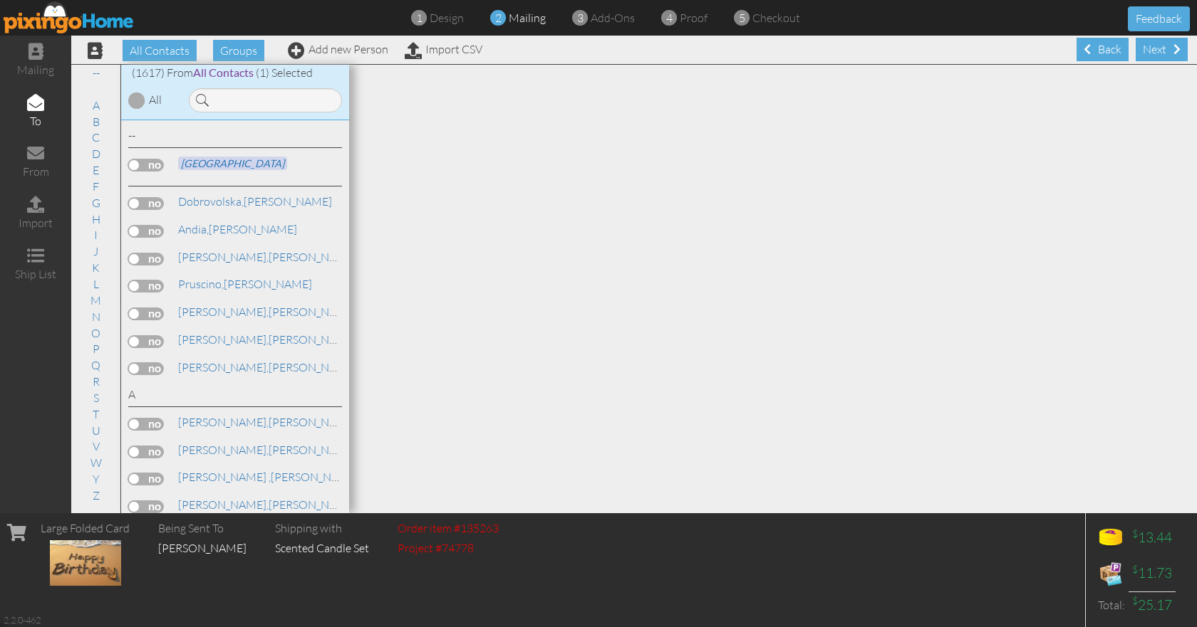
click at [1160, 51] on div "Next" at bounding box center [1161, 50] width 52 height 24
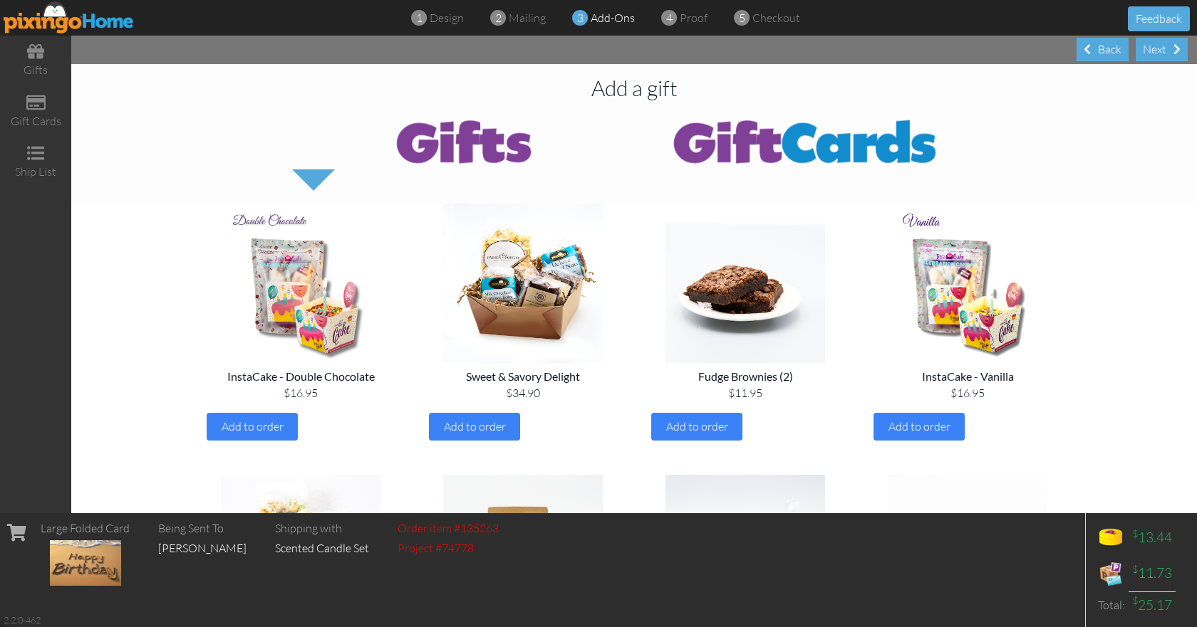
click at [1160, 51] on div "Next" at bounding box center [1161, 50] width 52 height 24
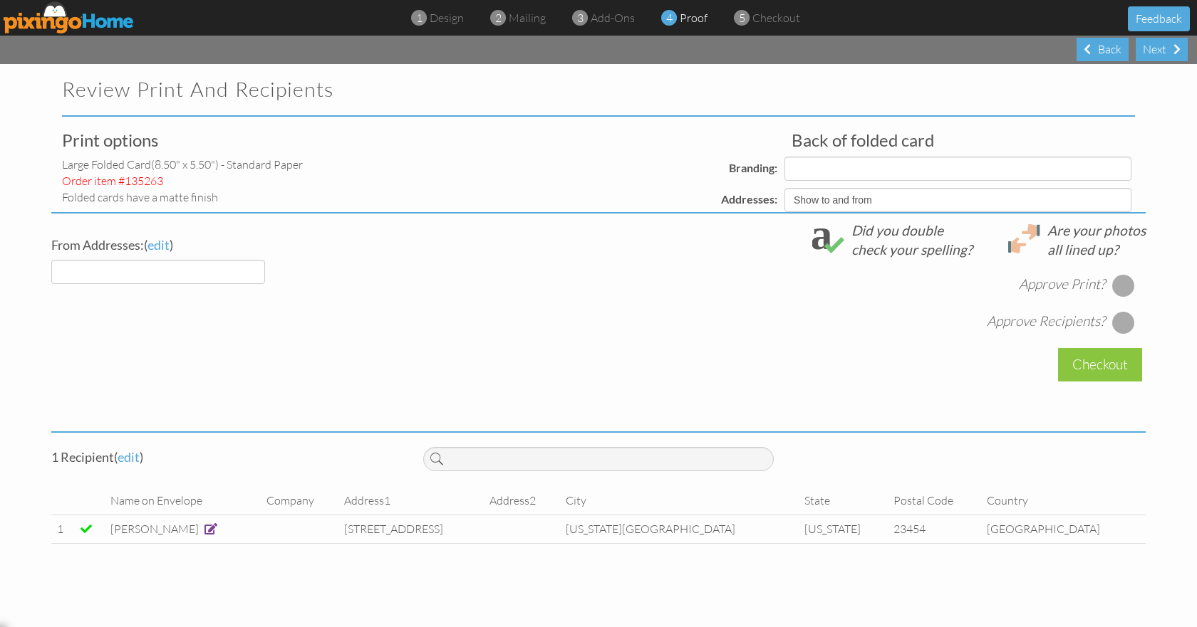
select select "object:9144"
select select "object:9141"
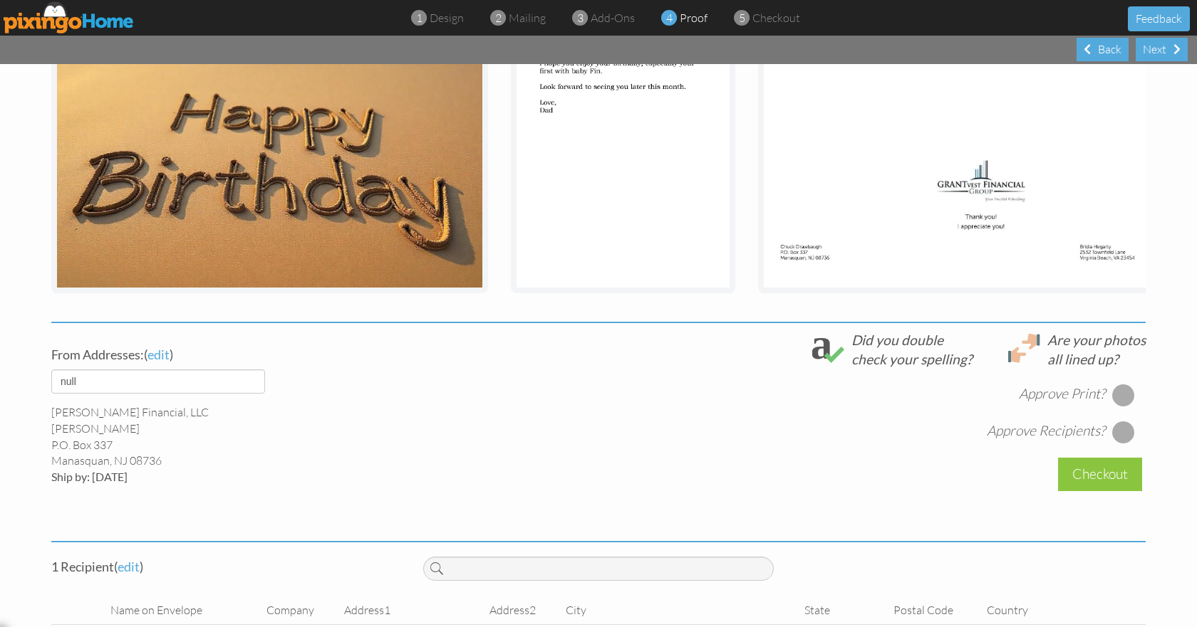
scroll to position [329, 0]
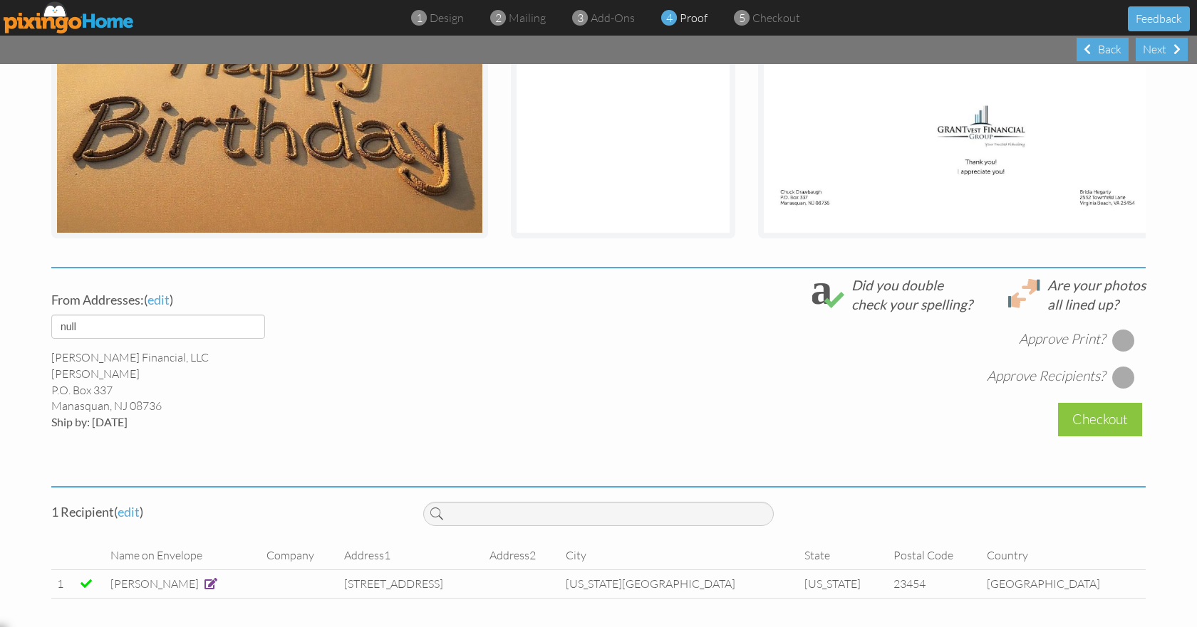
click at [1112, 341] on div at bounding box center [1123, 340] width 23 height 23
click at [1120, 380] on div at bounding box center [1123, 377] width 23 height 23
click at [1096, 418] on div "Checkout" at bounding box center [1100, 419] width 84 height 33
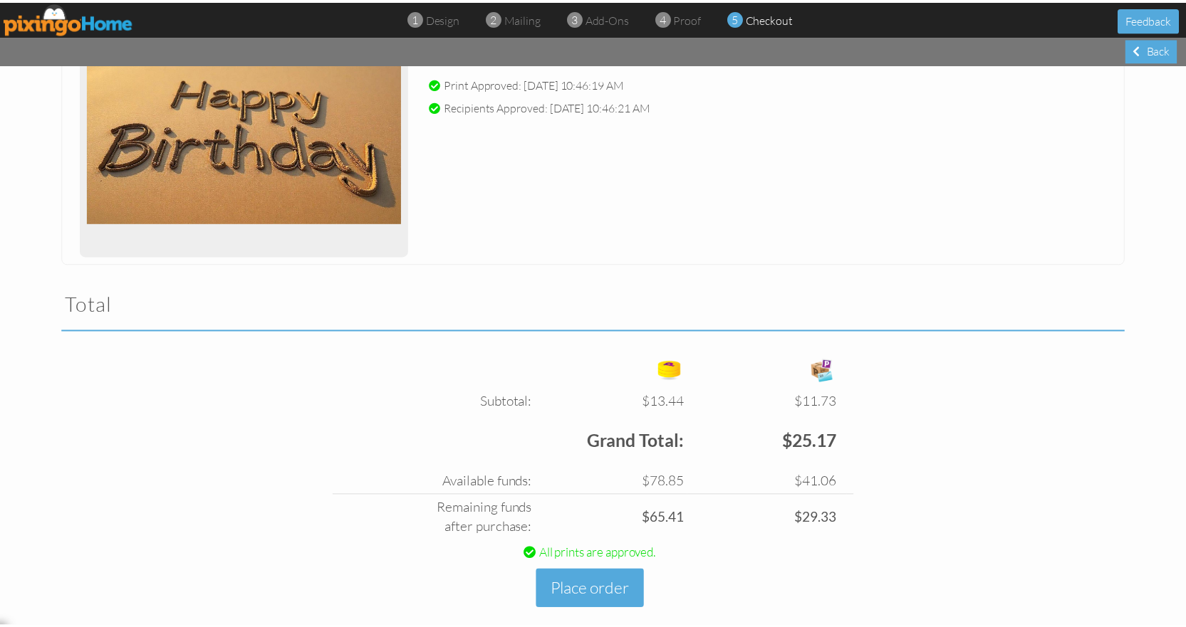
scroll to position [277, 0]
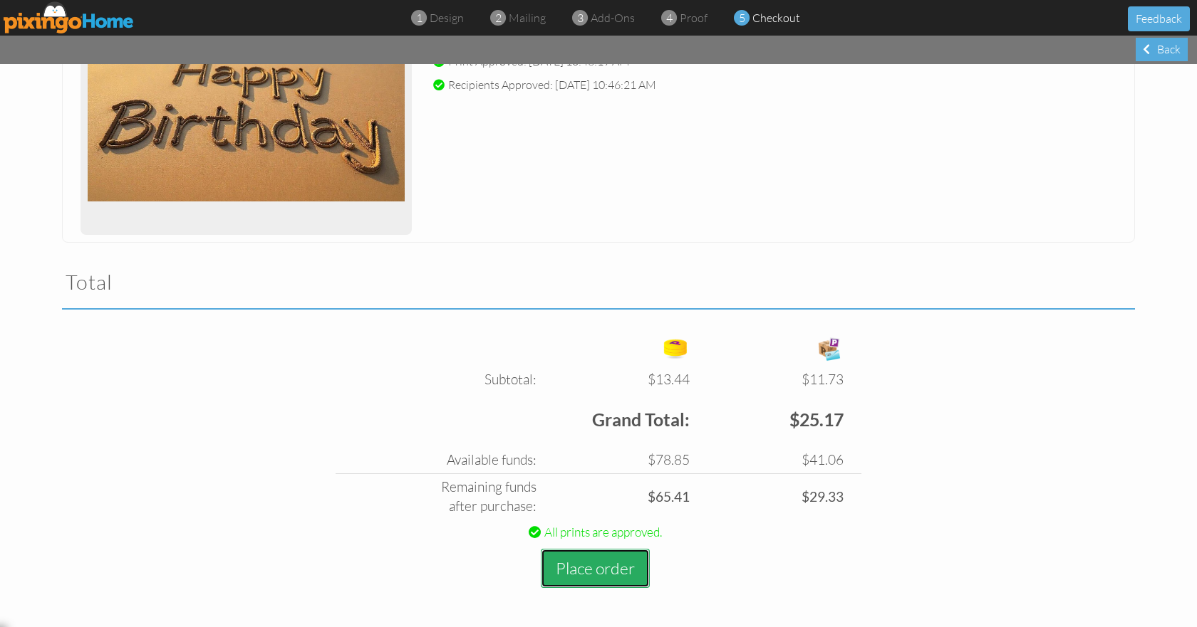
click at [590, 570] on button "Place order" at bounding box center [595, 568] width 109 height 39
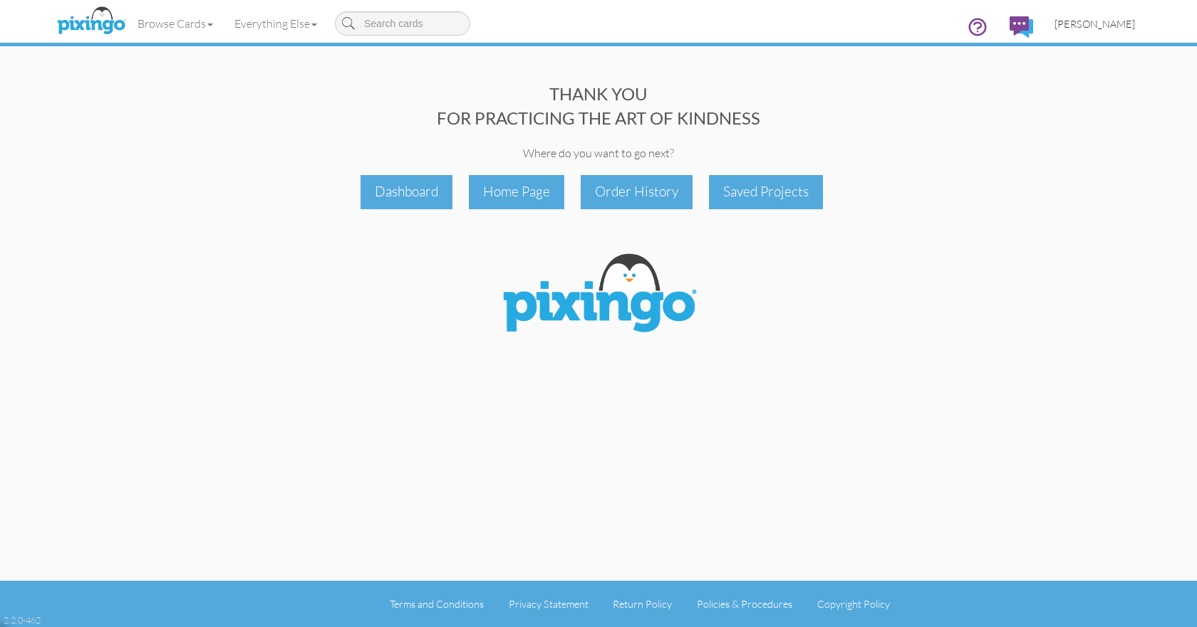
click at [1089, 24] on span "[PERSON_NAME]" at bounding box center [1094, 24] width 80 height 12
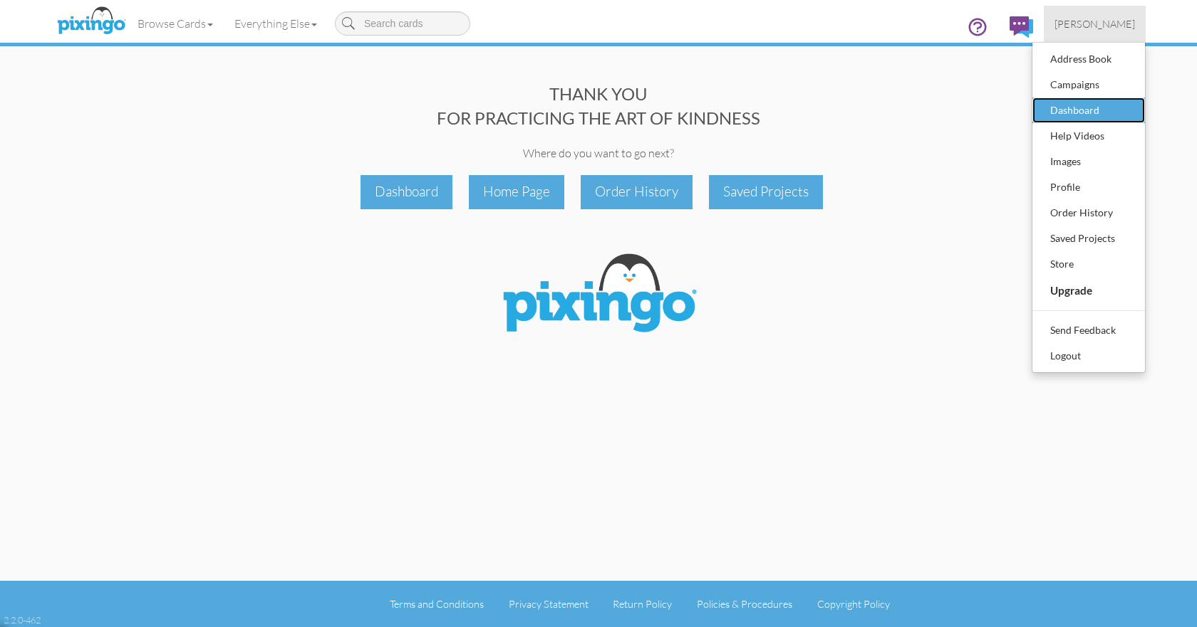
click at [1059, 108] on div "Dashboard" at bounding box center [1088, 110] width 84 height 21
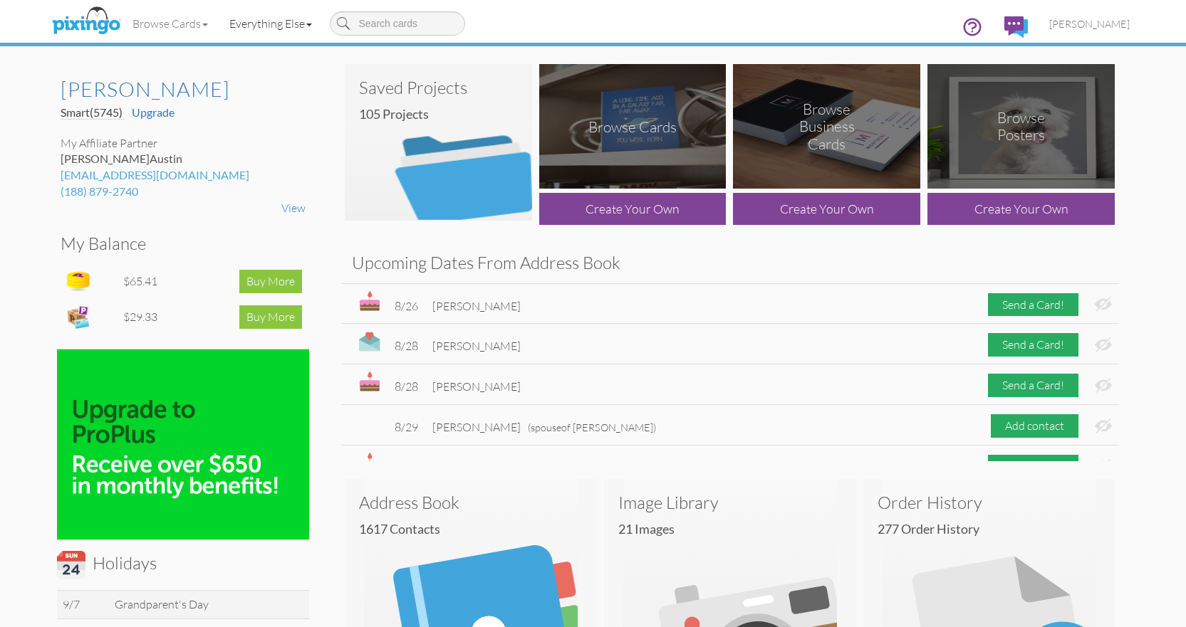
click at [312, 24] on span at bounding box center [309, 25] width 6 height 3
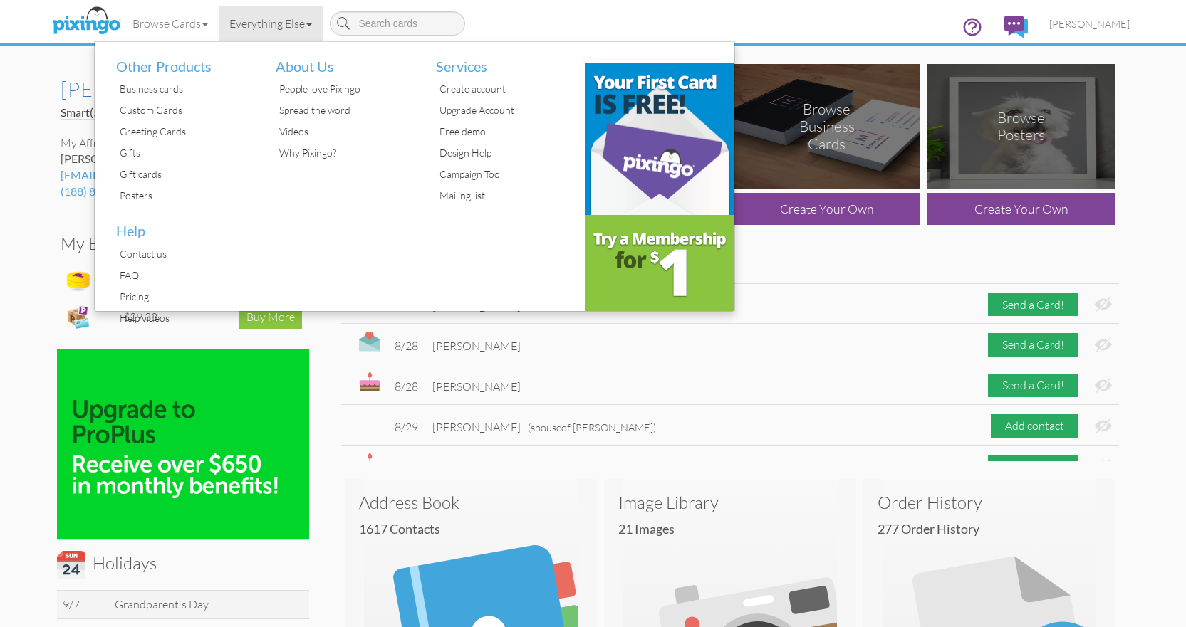
click at [568, 15] on div "Browse Cards Business Accounting Automotive Chiropractor Customer Dental Financ…" at bounding box center [593, 28] width 1073 height 56
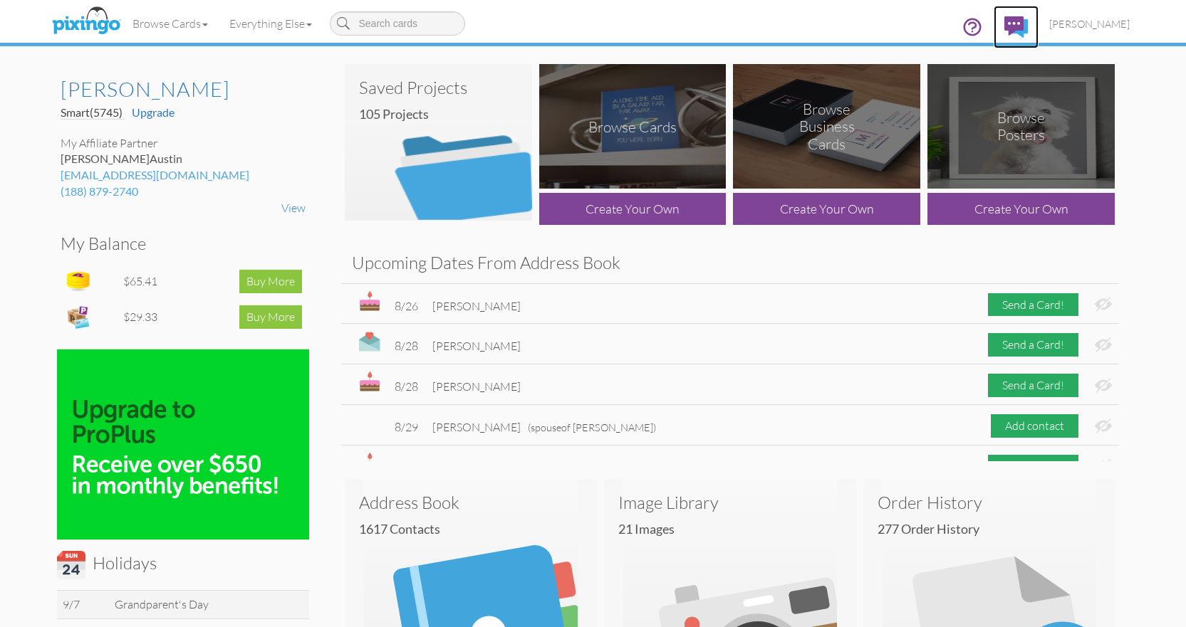
click at [1016, 23] on img at bounding box center [1016, 26] width 24 height 21
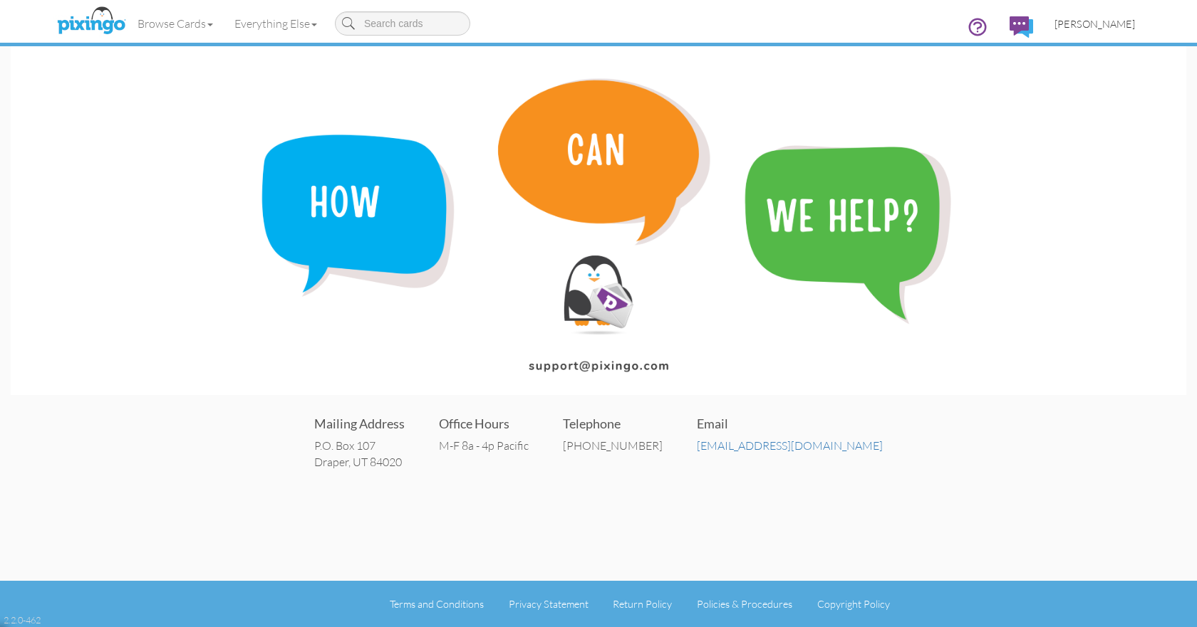
click at [1101, 26] on span "[PERSON_NAME]" at bounding box center [1094, 24] width 80 height 12
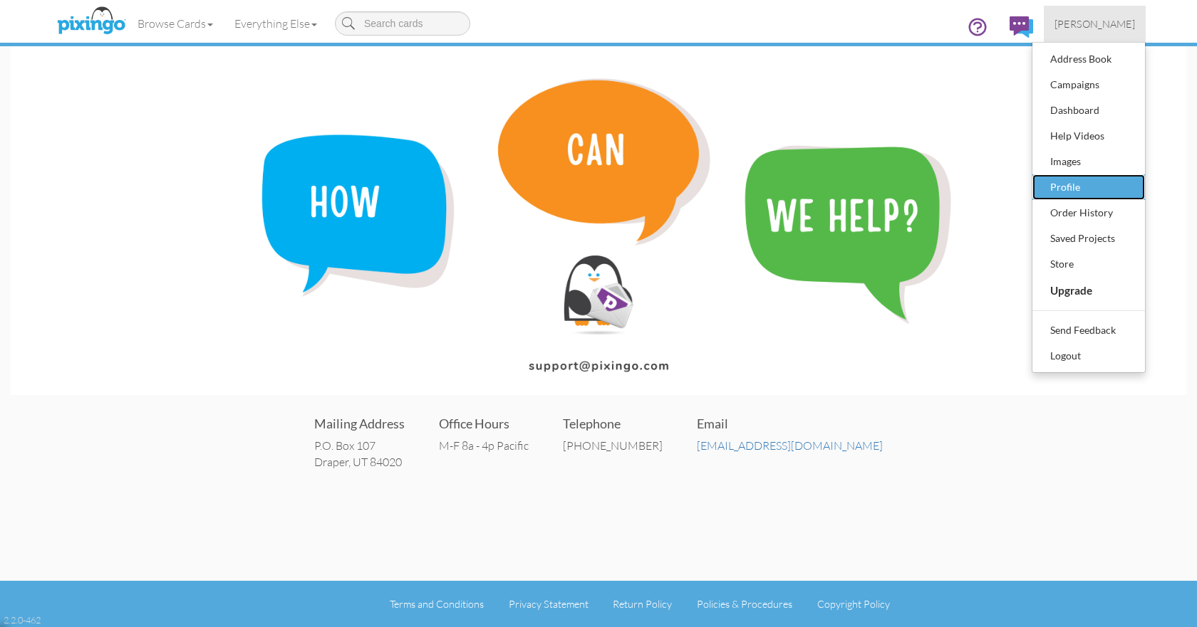
click at [1068, 189] on div "Profile" at bounding box center [1088, 187] width 84 height 21
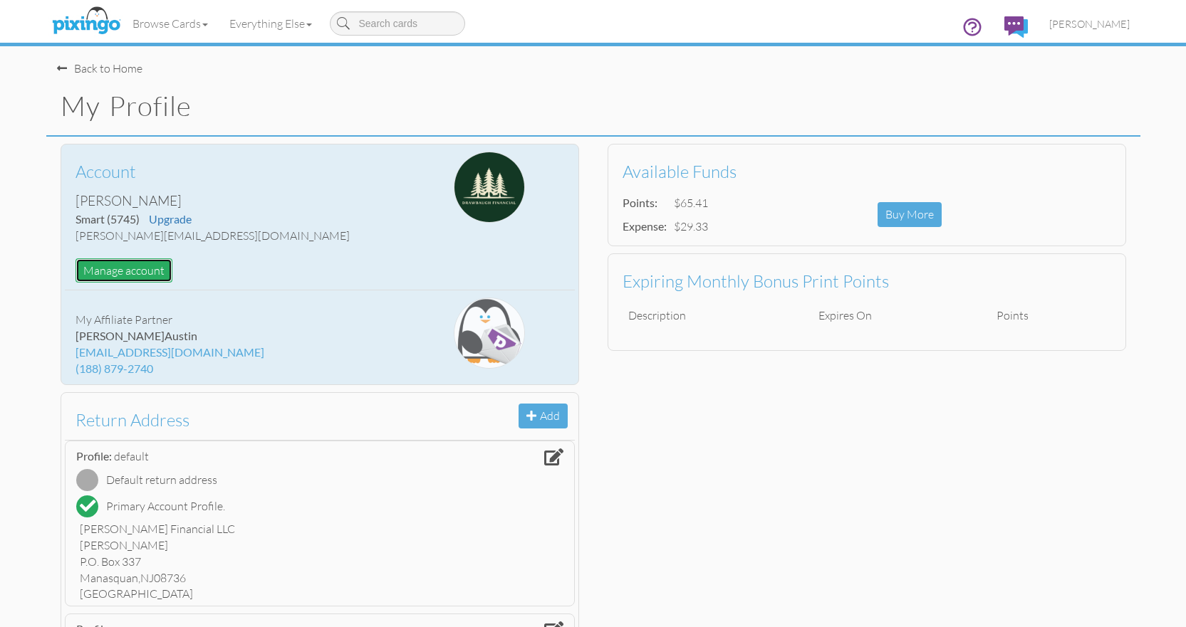
click at [116, 271] on button "Manage account" at bounding box center [123, 271] width 97 height 25
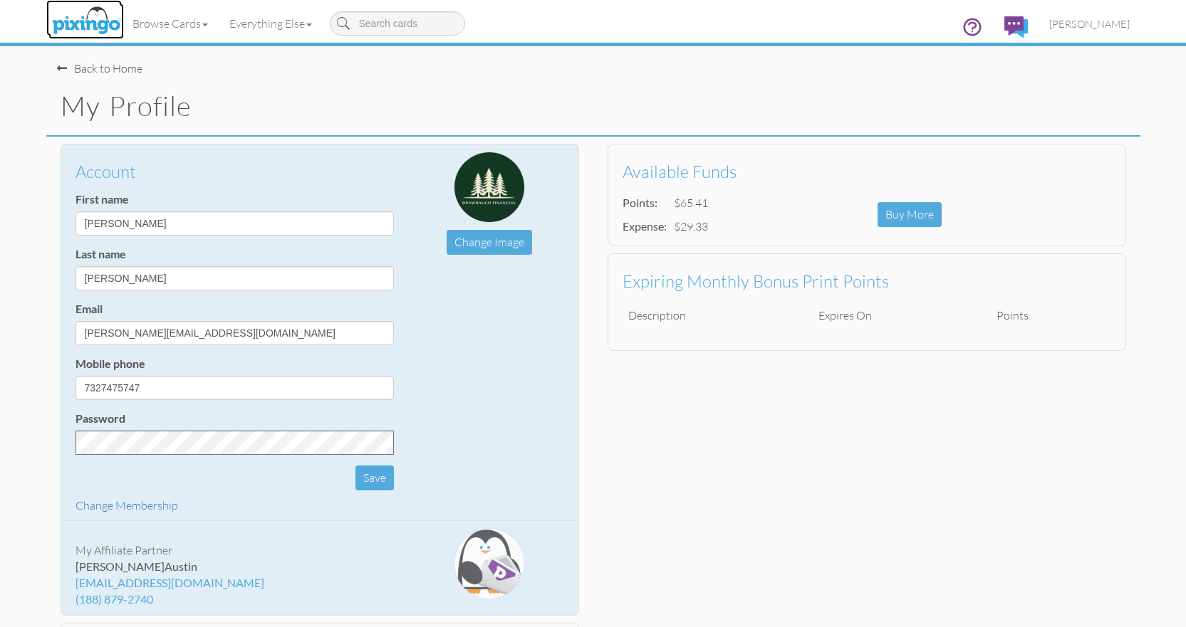
click at [75, 21] on img at bounding box center [85, 22] width 75 height 36
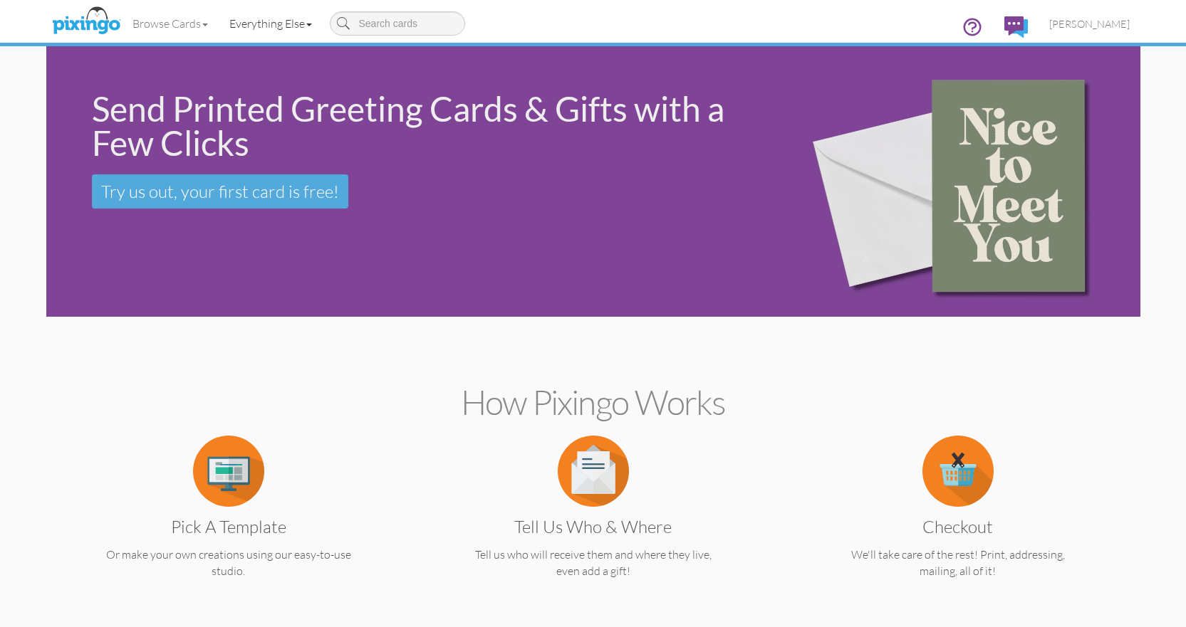
click at [306, 24] on link "Everything Else" at bounding box center [271, 24] width 104 height 36
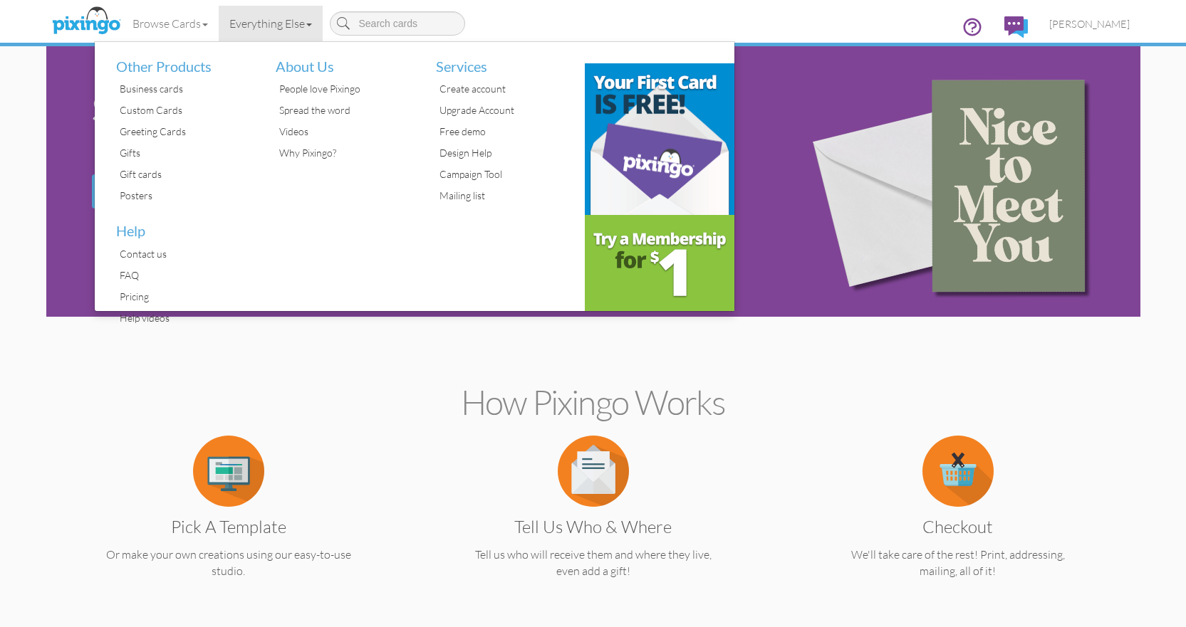
click at [92, 366] on section "How Pixingo works Pick a Template Or make your own creations using our easy-to-…" at bounding box center [593, 478] width 1073 height 308
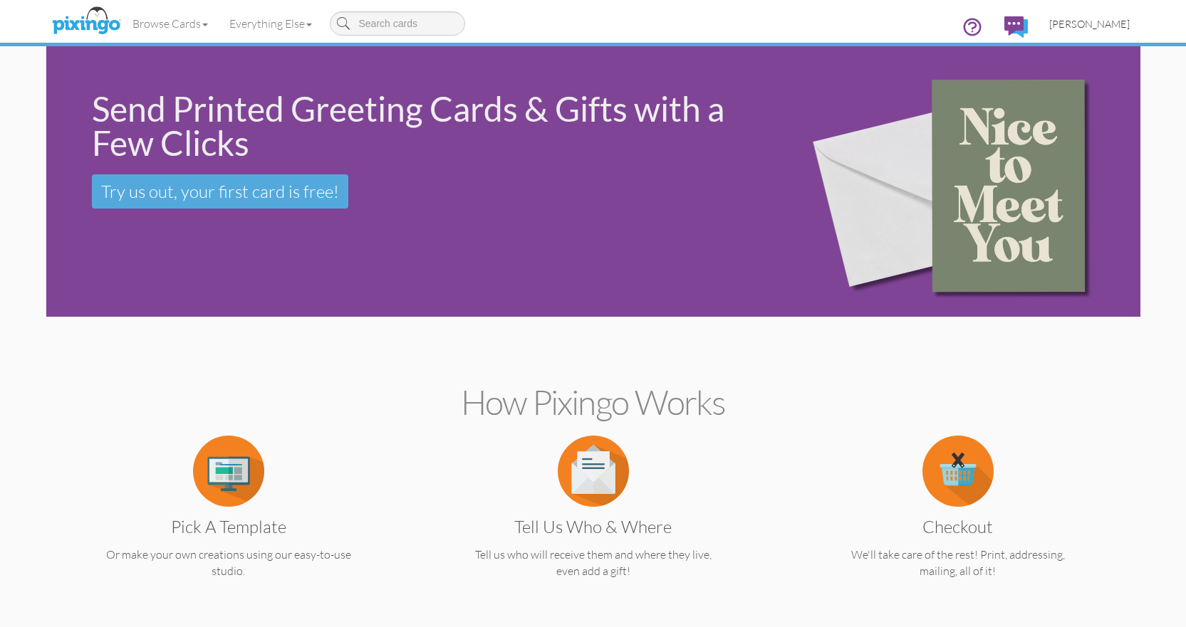
click at [1070, 21] on span "[PERSON_NAME]" at bounding box center [1089, 24] width 80 height 12
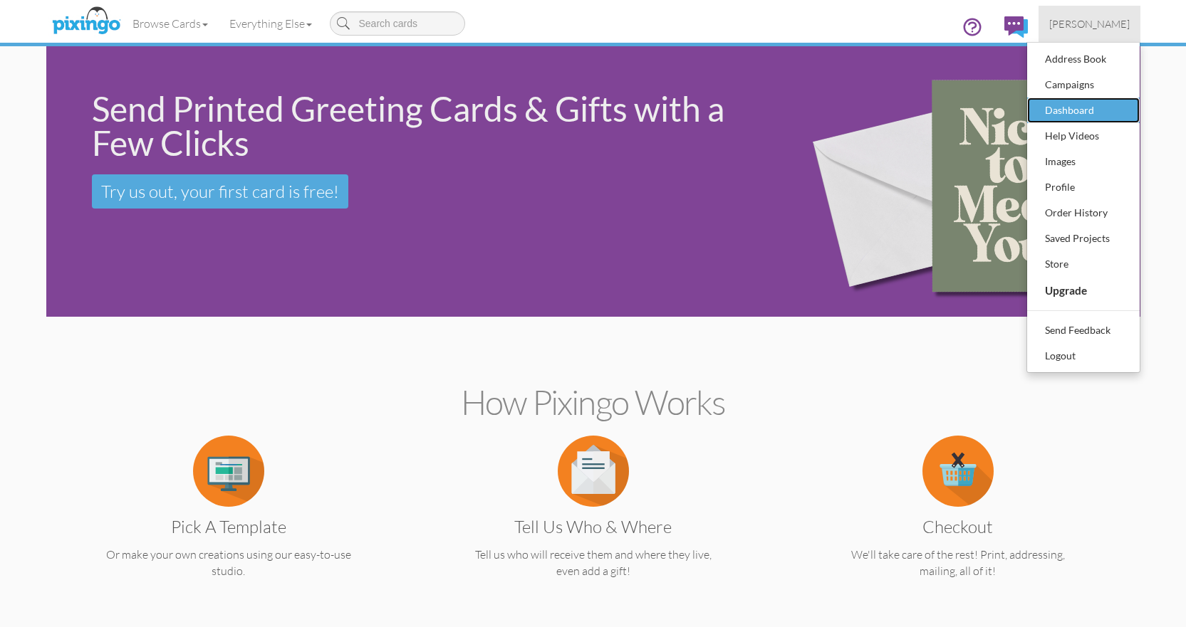
click at [1067, 107] on div "Dashboard" at bounding box center [1083, 110] width 84 height 21
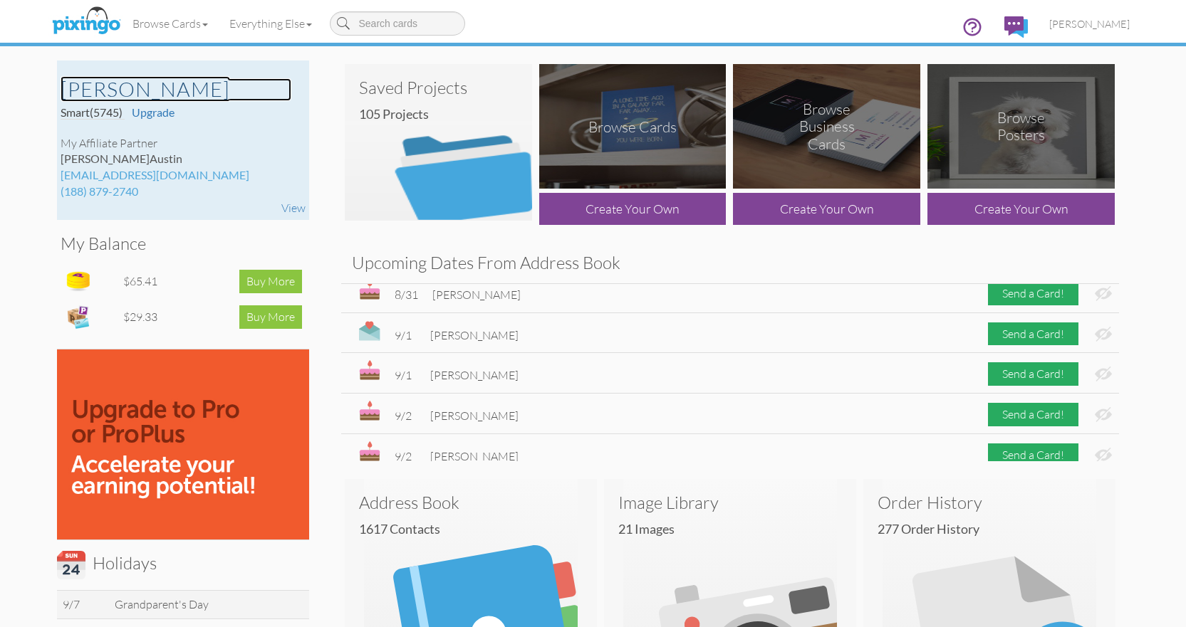
click at [118, 78] on h2 "[PERSON_NAME]" at bounding box center [176, 89] width 231 height 23
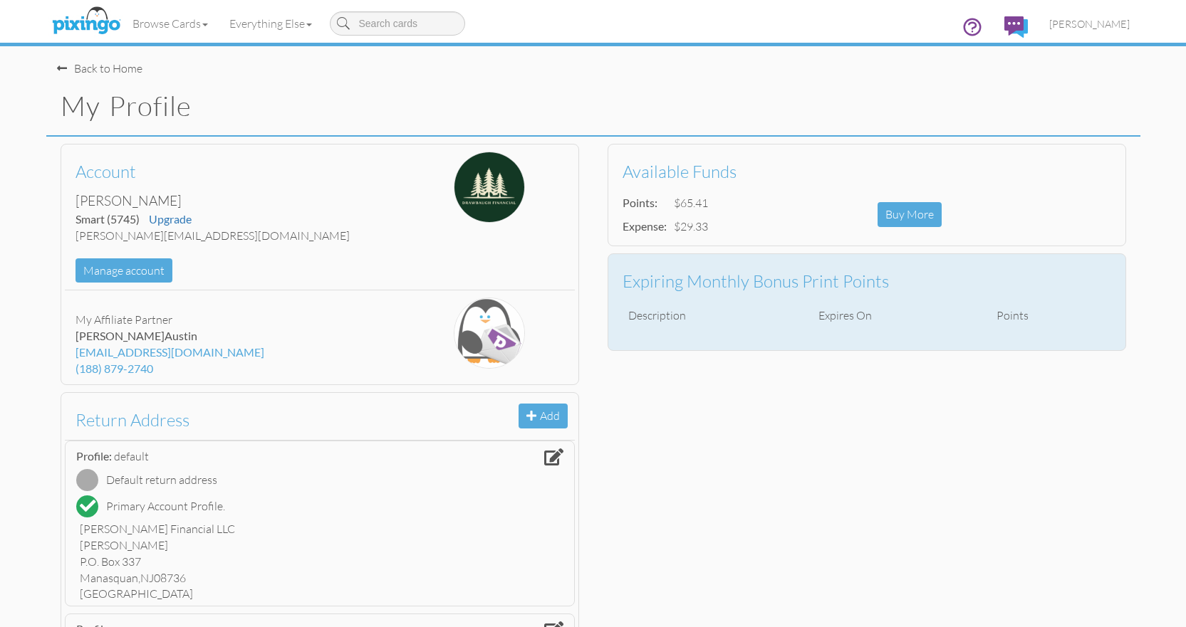
click at [741, 278] on h3 "Expiring Monthly Bonus Print Points" at bounding box center [861, 281] width 478 height 19
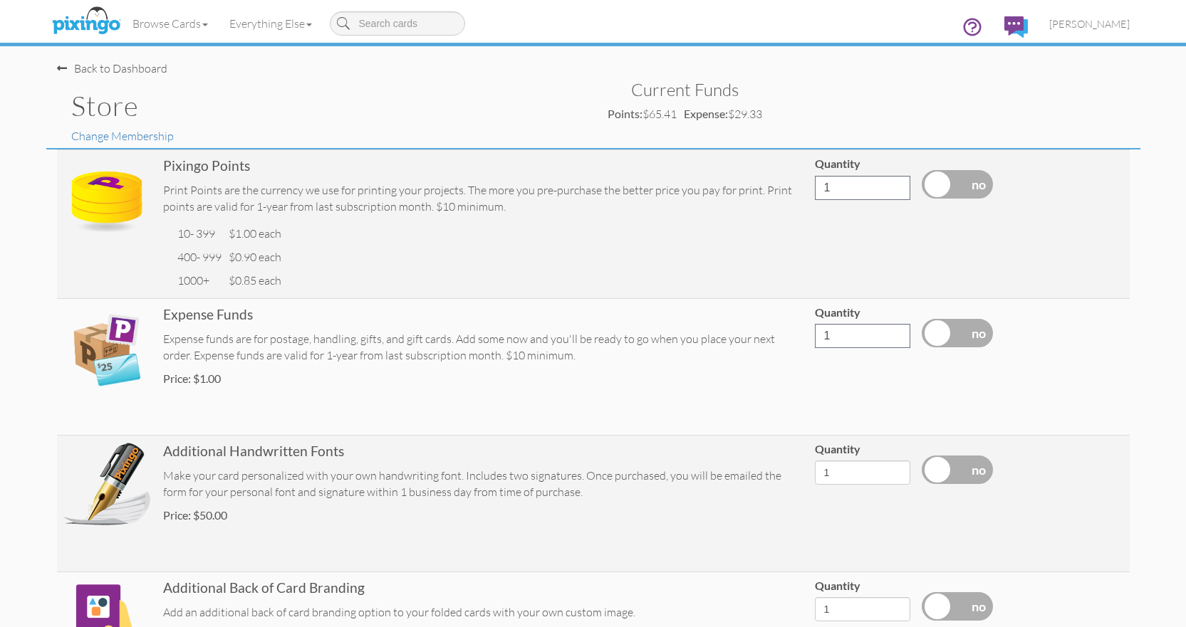
click at [124, 65] on div "Back to Dashboard" at bounding box center [112, 69] width 110 height 16
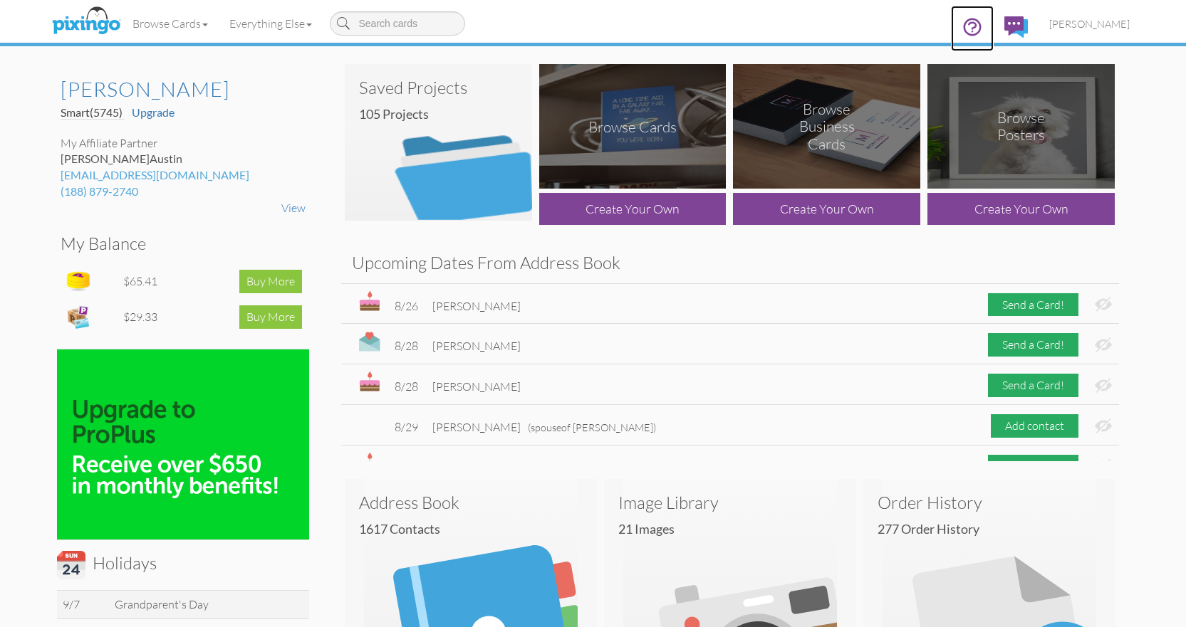
click at [971, 26] on icon at bounding box center [971, 26] width 21 height 21
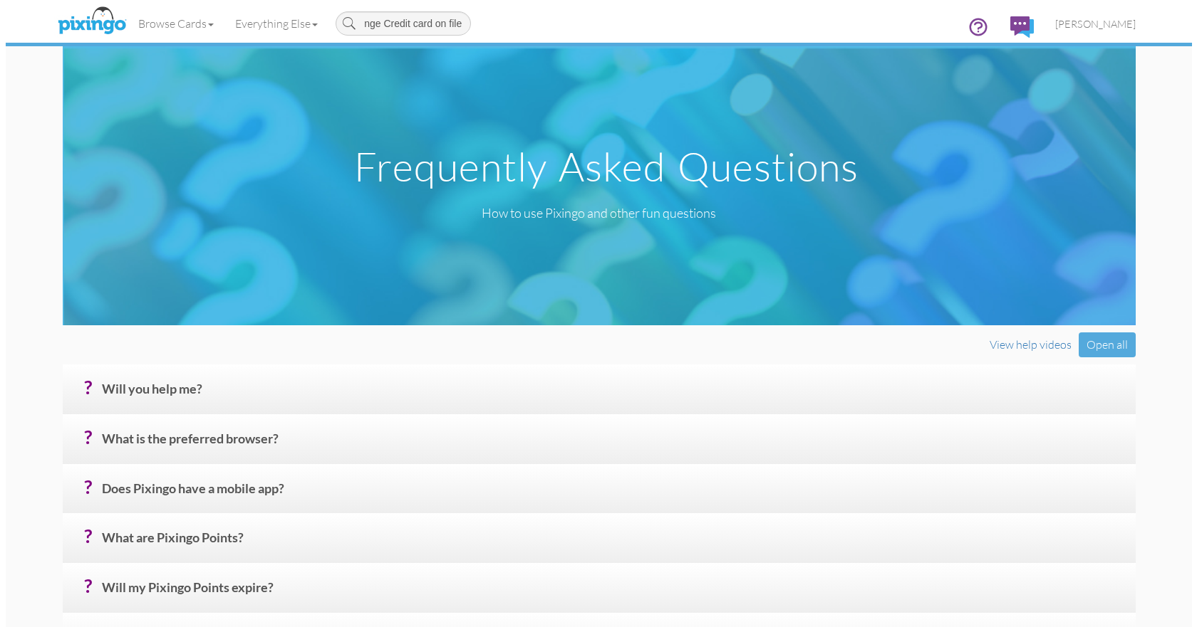
scroll to position [0, 54]
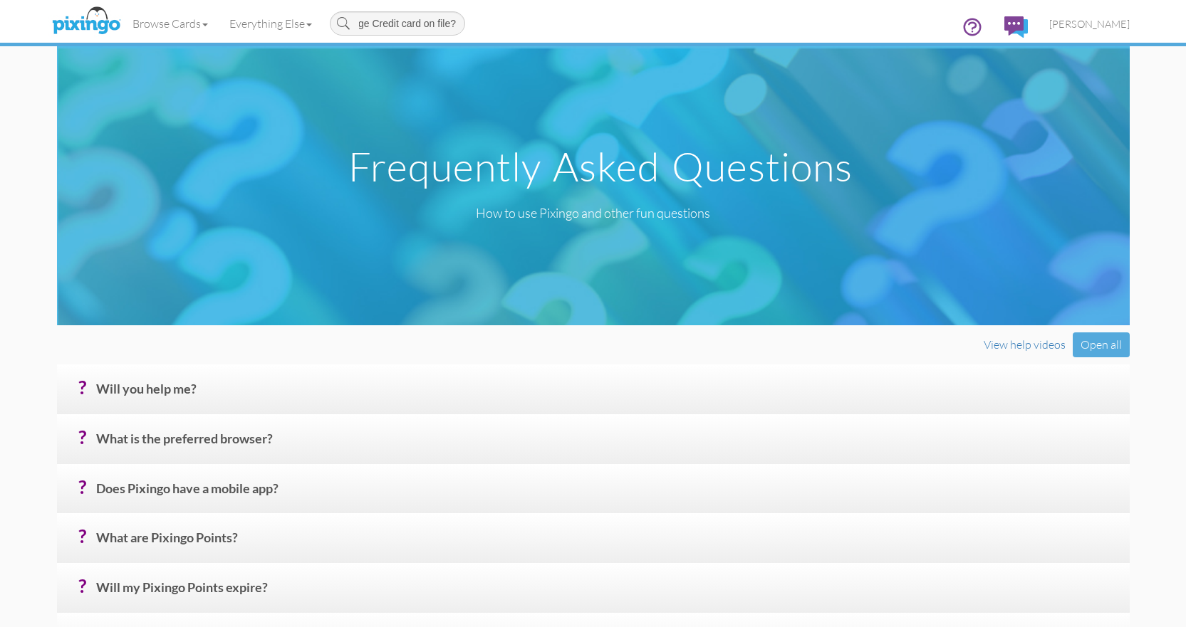
type input "how to change Credit card on file?"
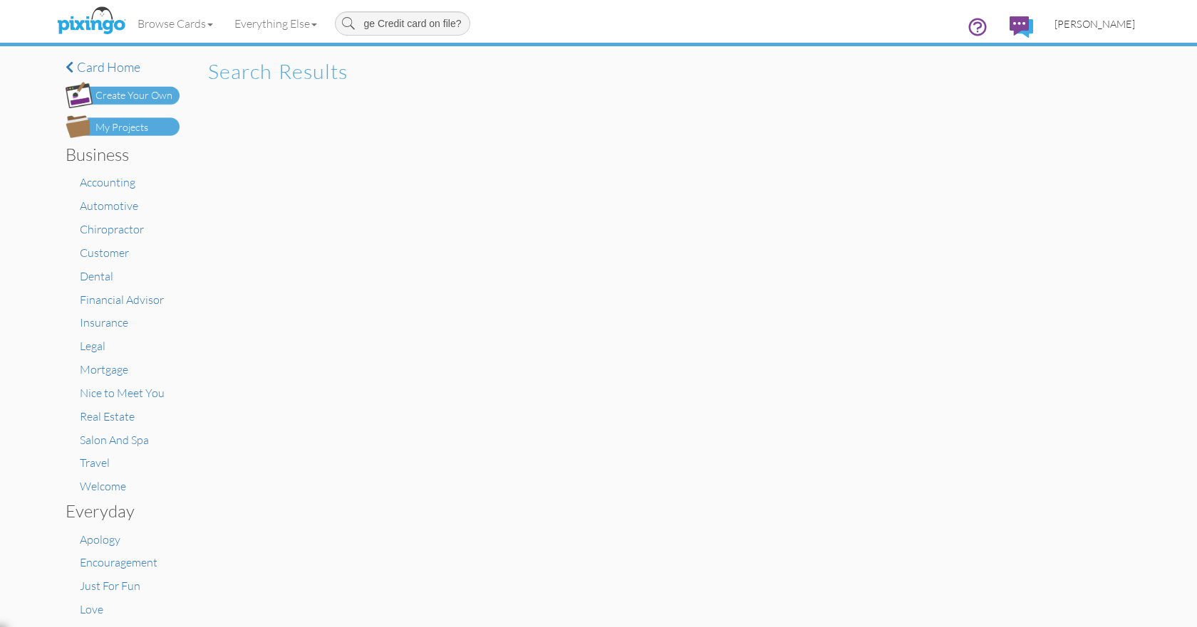
click at [1086, 26] on span "[PERSON_NAME]" at bounding box center [1094, 24] width 80 height 12
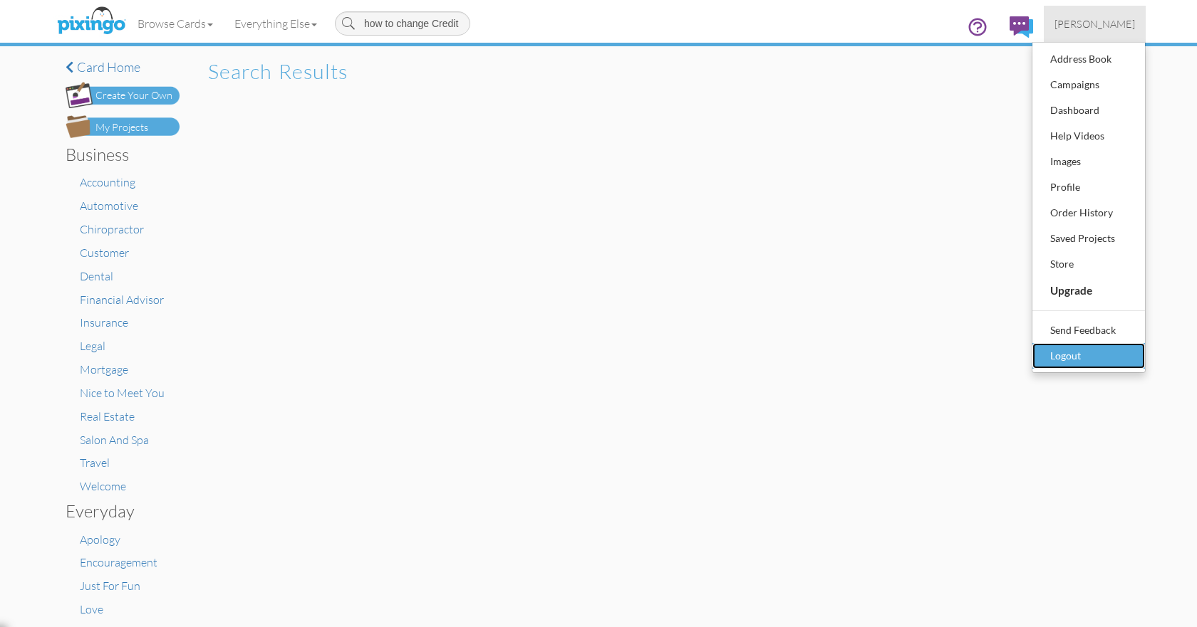
click at [1079, 350] on div "Logout" at bounding box center [1088, 355] width 84 height 21
